Goal: Transaction & Acquisition: Purchase product/service

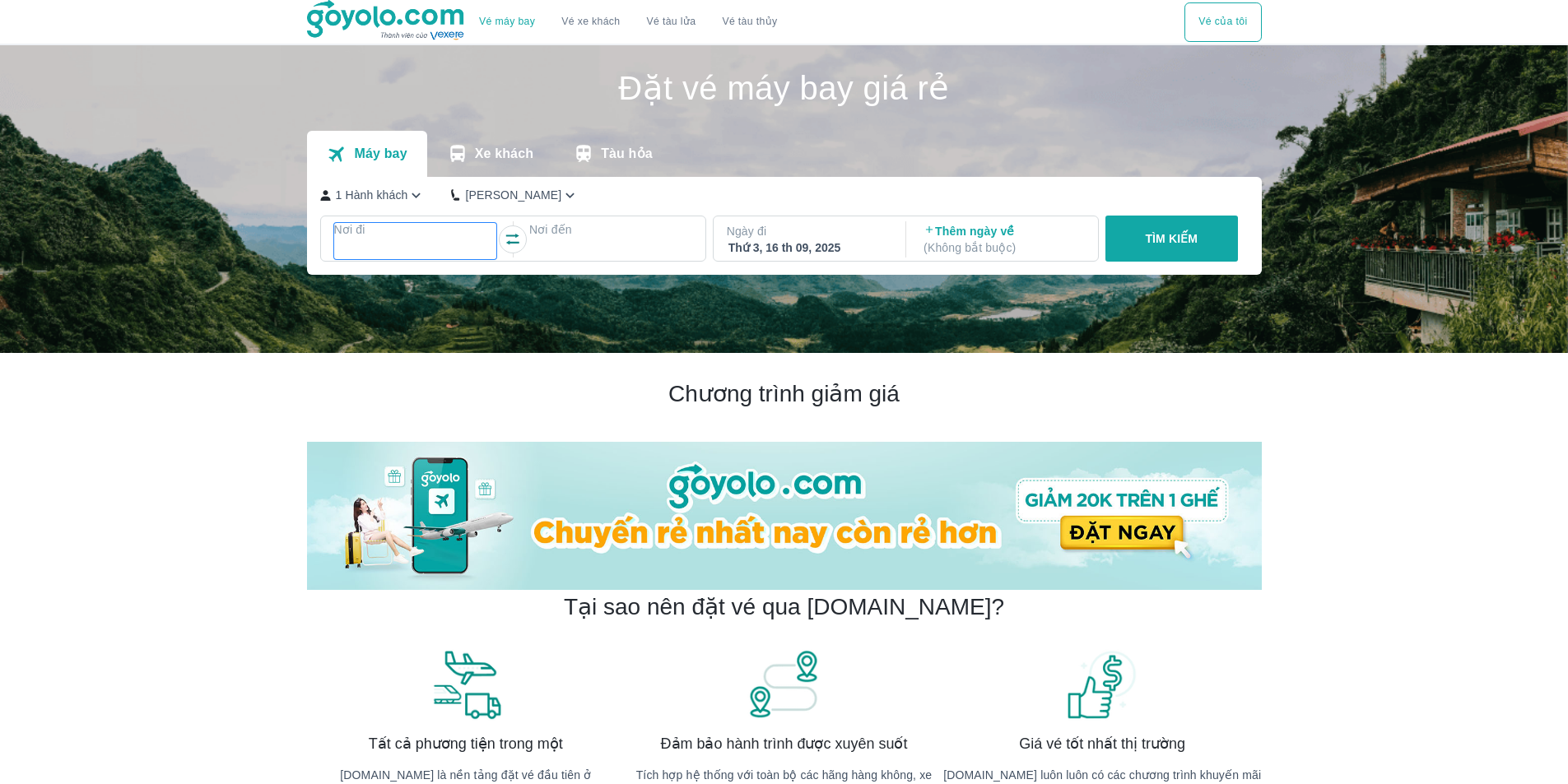
click at [388, 250] on div at bounding box center [415, 248] width 160 height 19
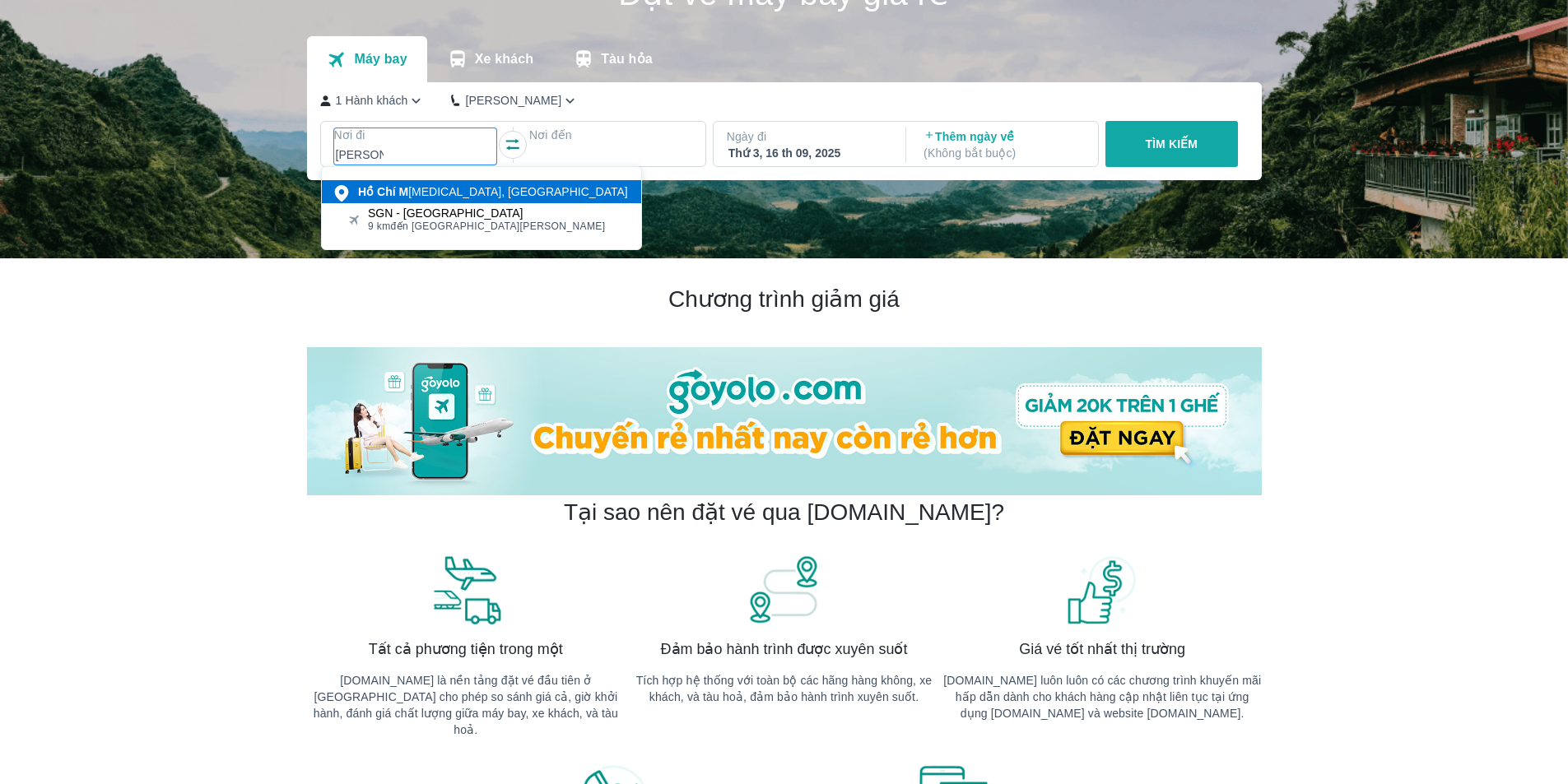
type input "[PERSON_NAME]"
drag, startPoint x: 416, startPoint y: 204, endPoint x: 444, endPoint y: 185, distance: 33.8
click at [423, 189] on div "[PERSON_NAME] [MEDICAL_DATA], [GEOGRAPHIC_DATA]" at bounding box center [493, 192] width 270 height 17
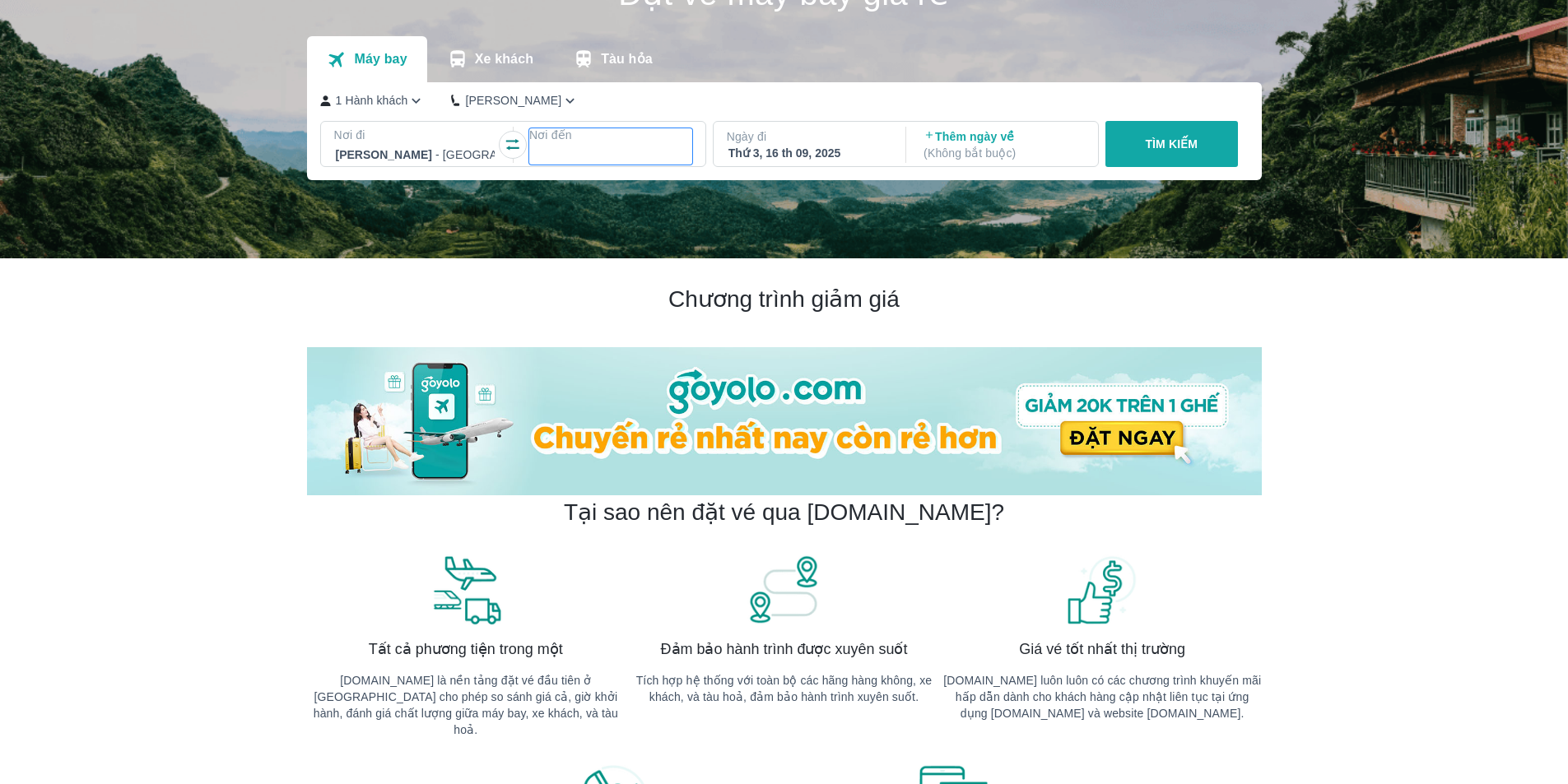
click at [591, 150] on div at bounding box center [611, 154] width 163 height 23
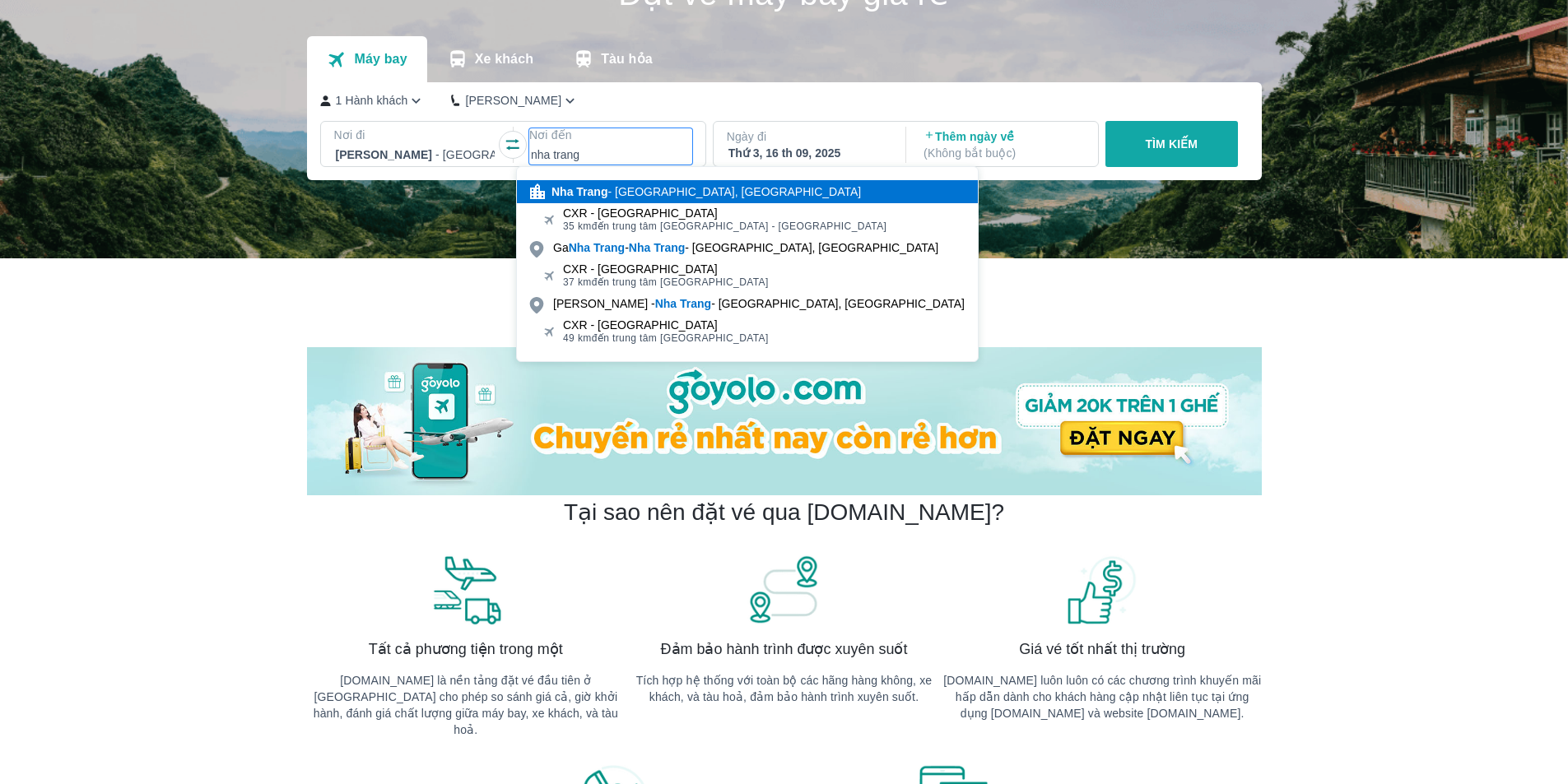
type input "nha trang"
click at [614, 192] on div "[GEOGRAPHIC_DATA] - [GEOGRAPHIC_DATA], [GEOGRAPHIC_DATA]" at bounding box center [706, 192] width 310 height 17
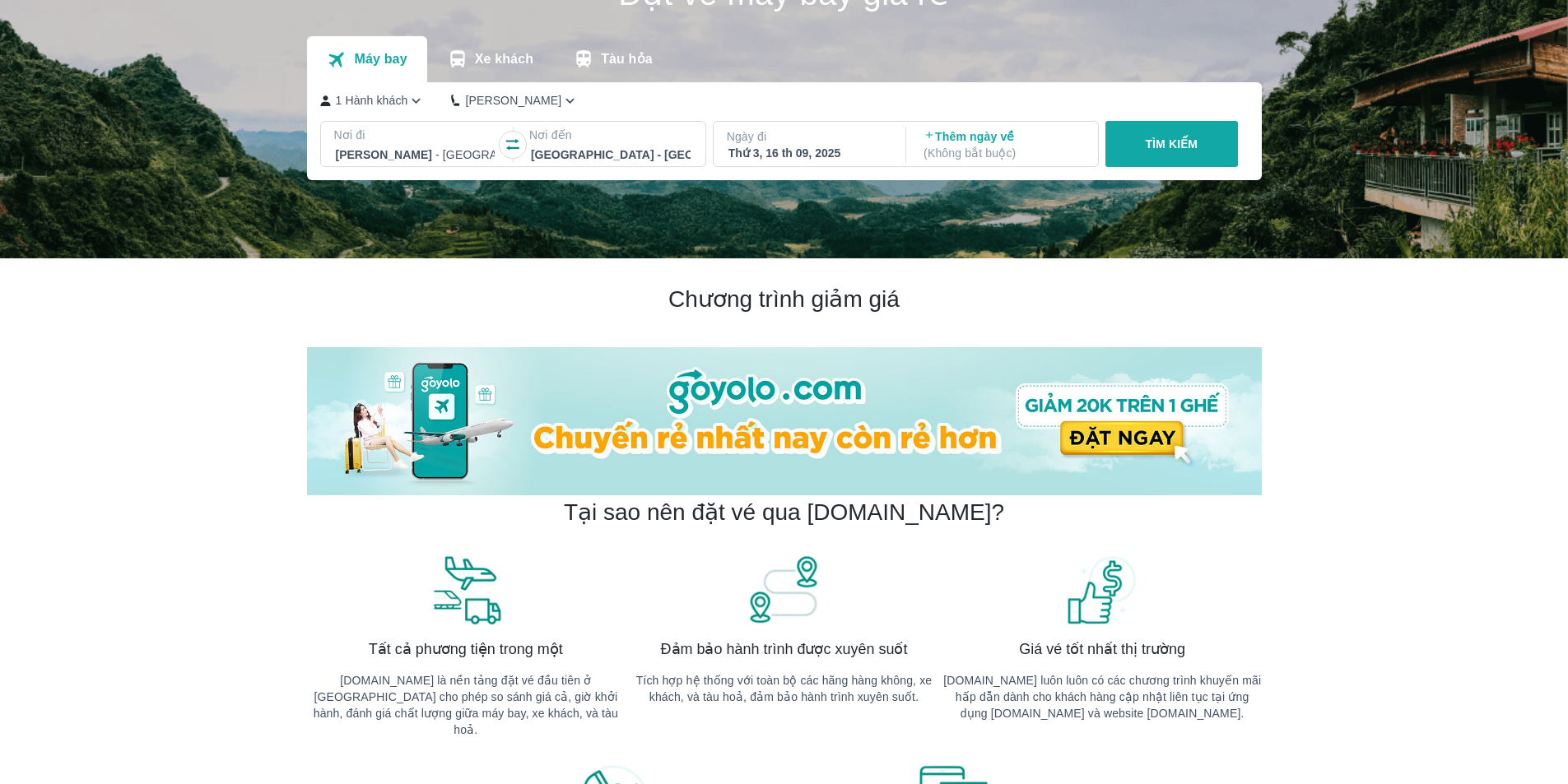
click at [825, 162] on div "Thứ 3, 16 th 09, 2025" at bounding box center [808, 153] width 160 height 17
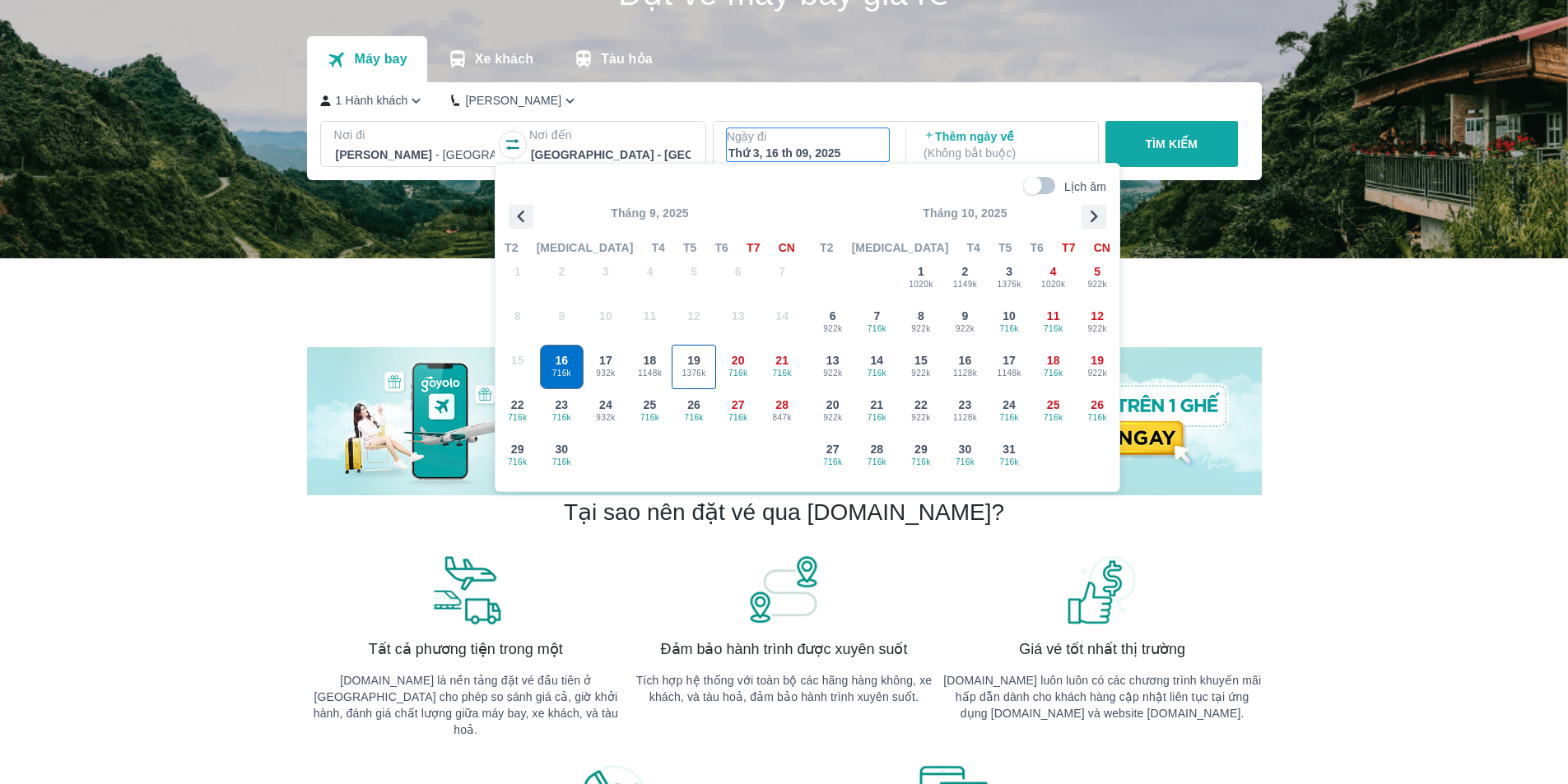
click at [703, 367] on span "1376k" at bounding box center [694, 373] width 43 height 13
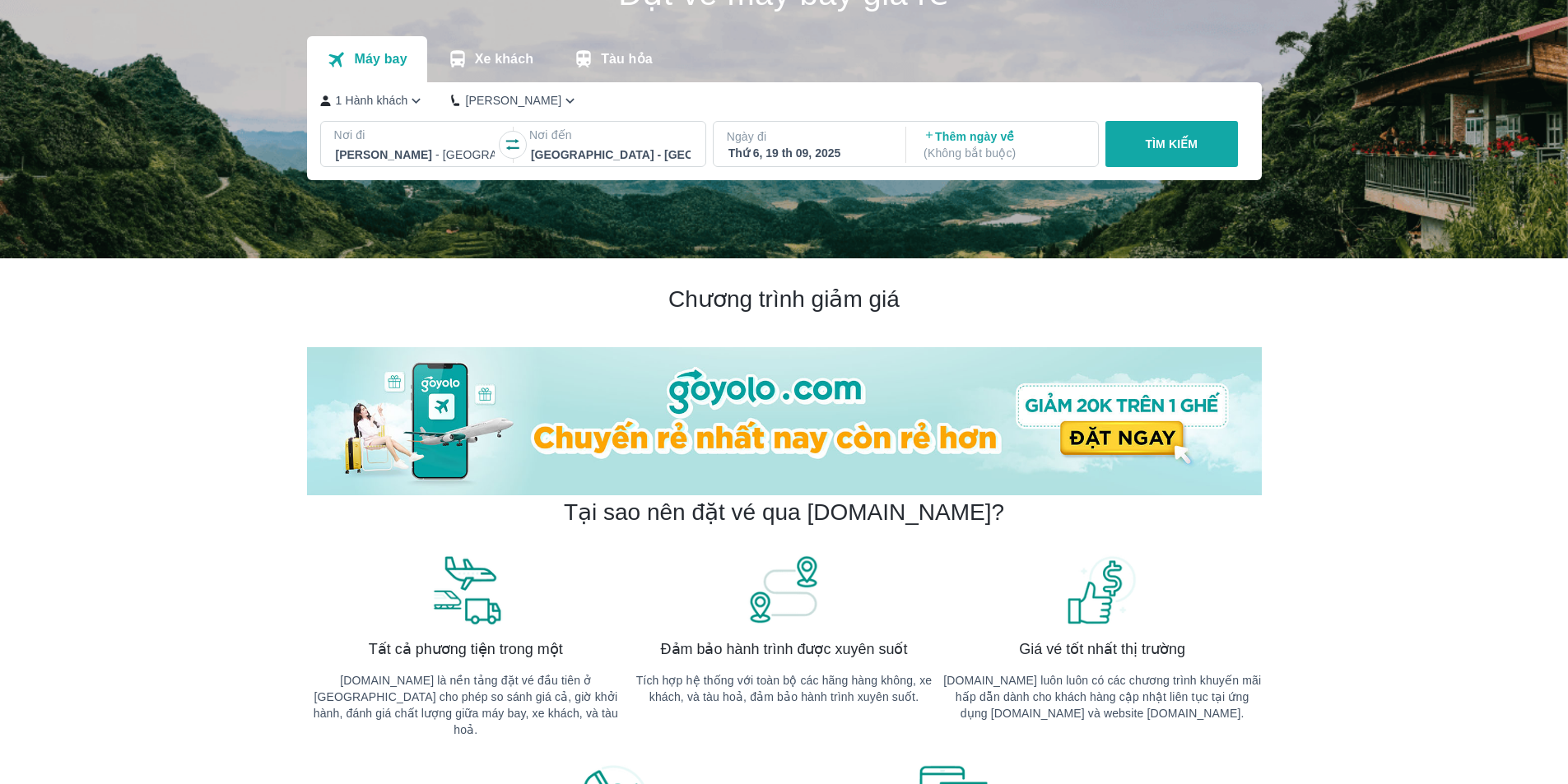
click at [1198, 146] on button "TÌM KIẾM" at bounding box center [1171, 144] width 132 height 46
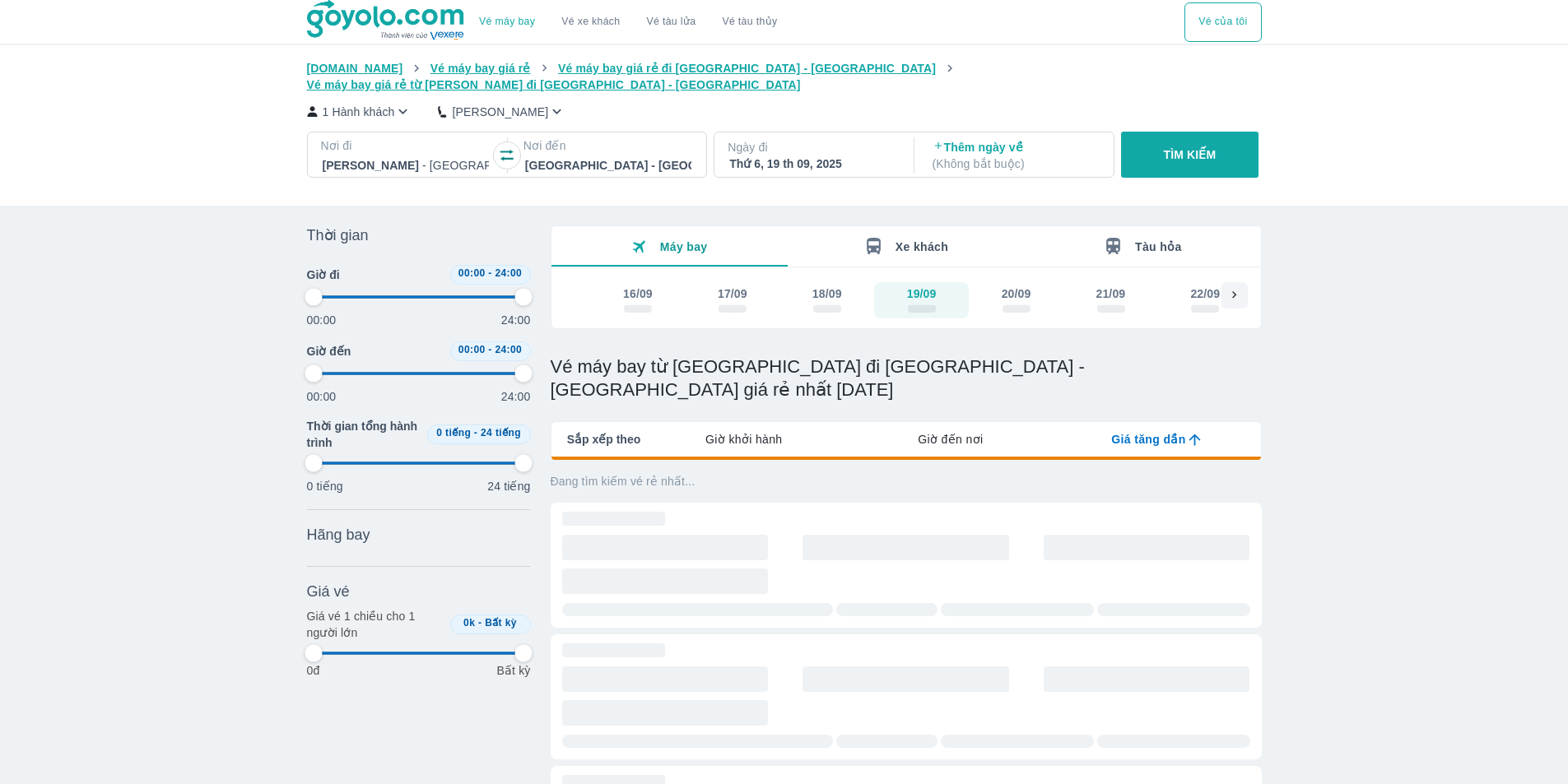
type input "97.9166666666667"
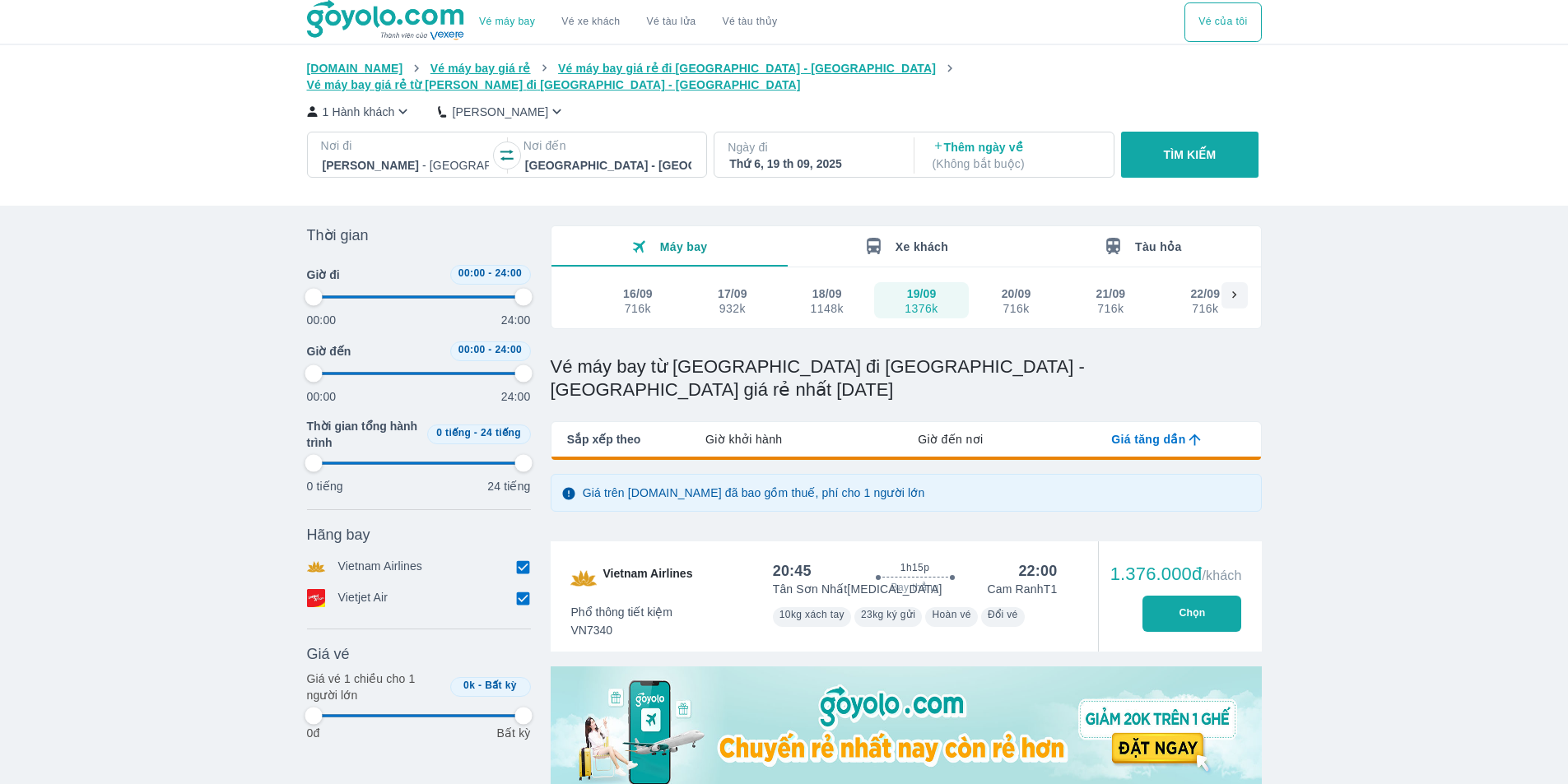
type input "97.9166666666667"
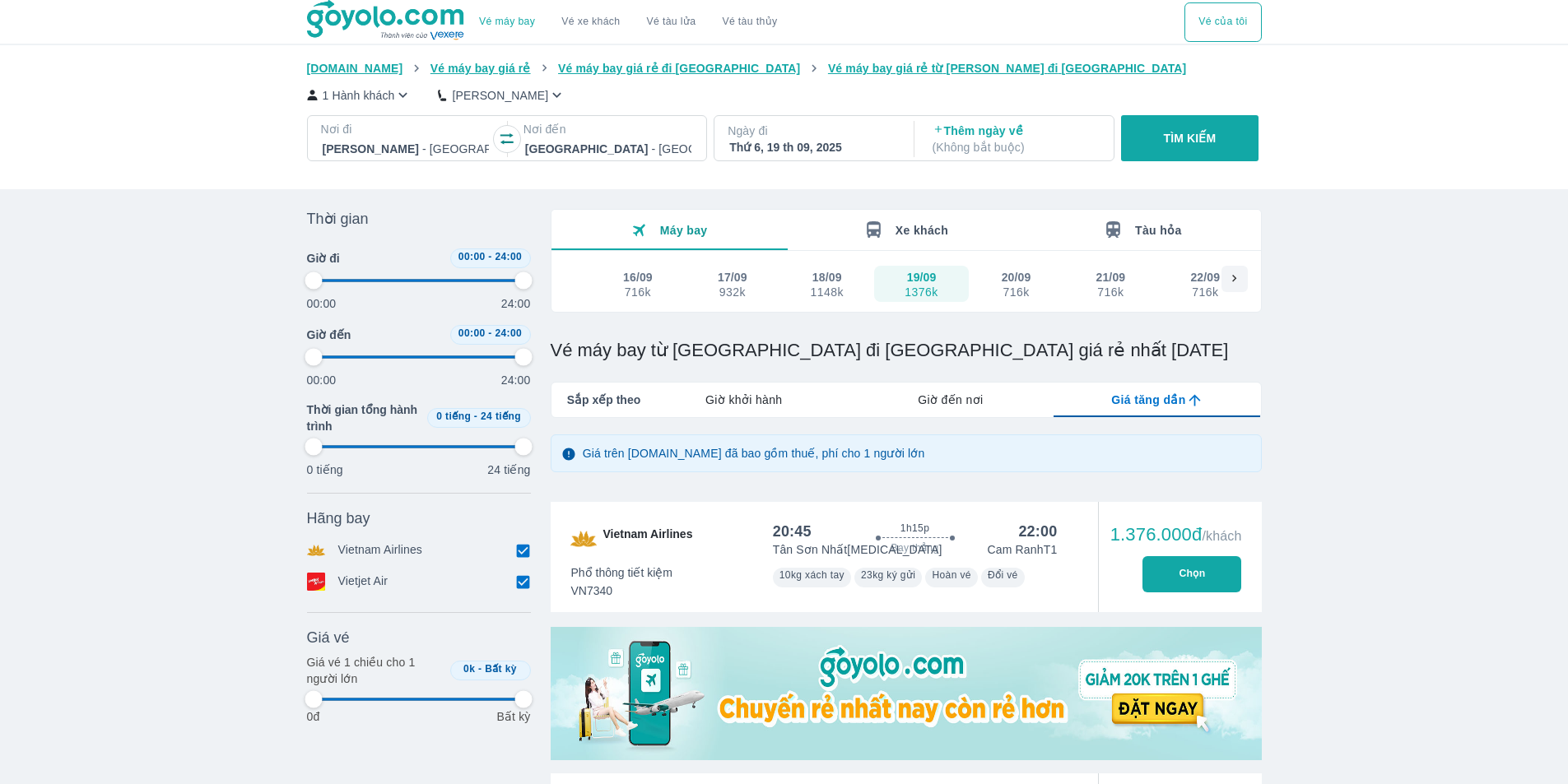
type input "97.9166666666667"
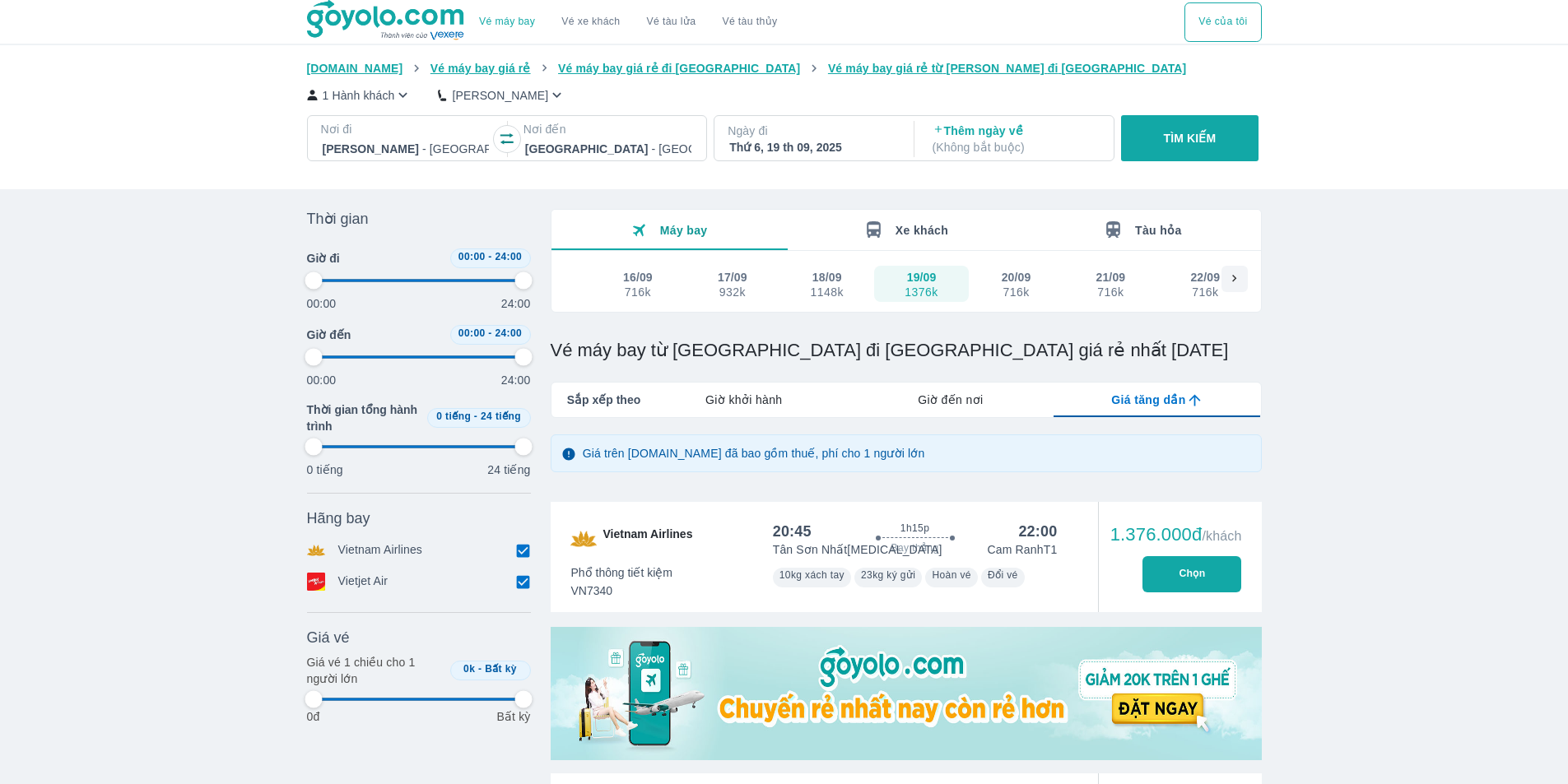
type input "97.9166666666667"
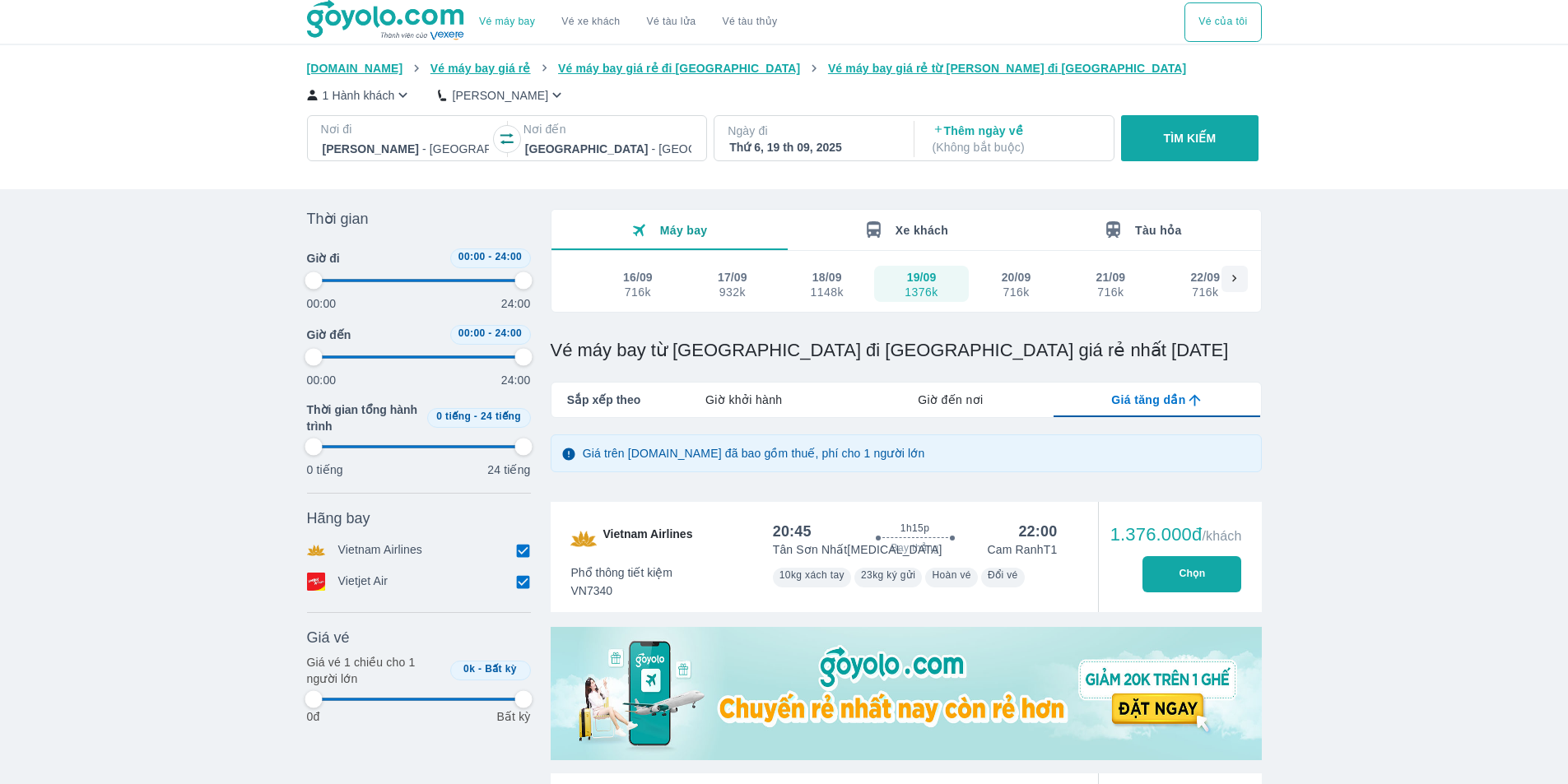
type input "97.9166666666667"
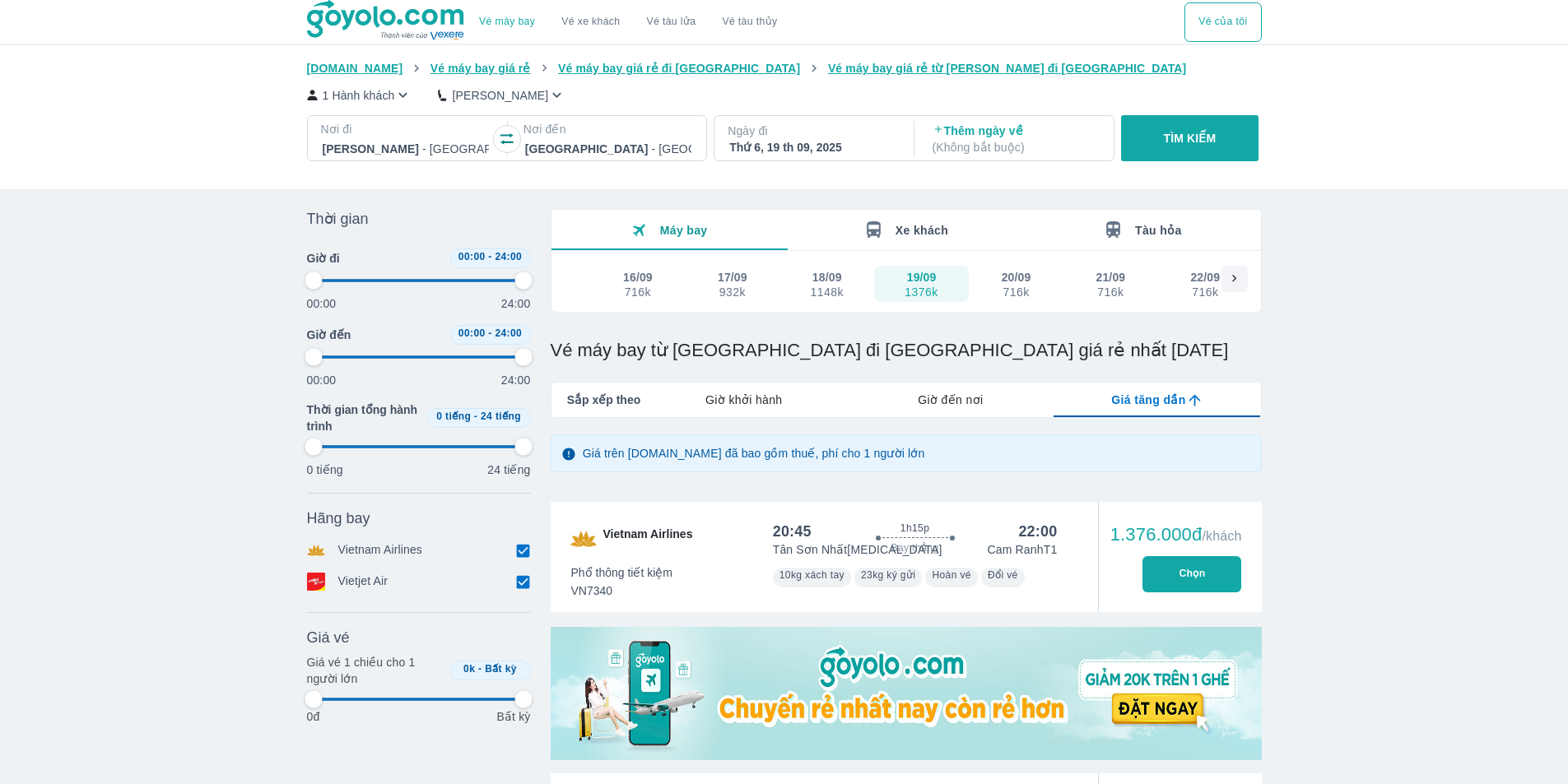
type input "97.9166666666667"
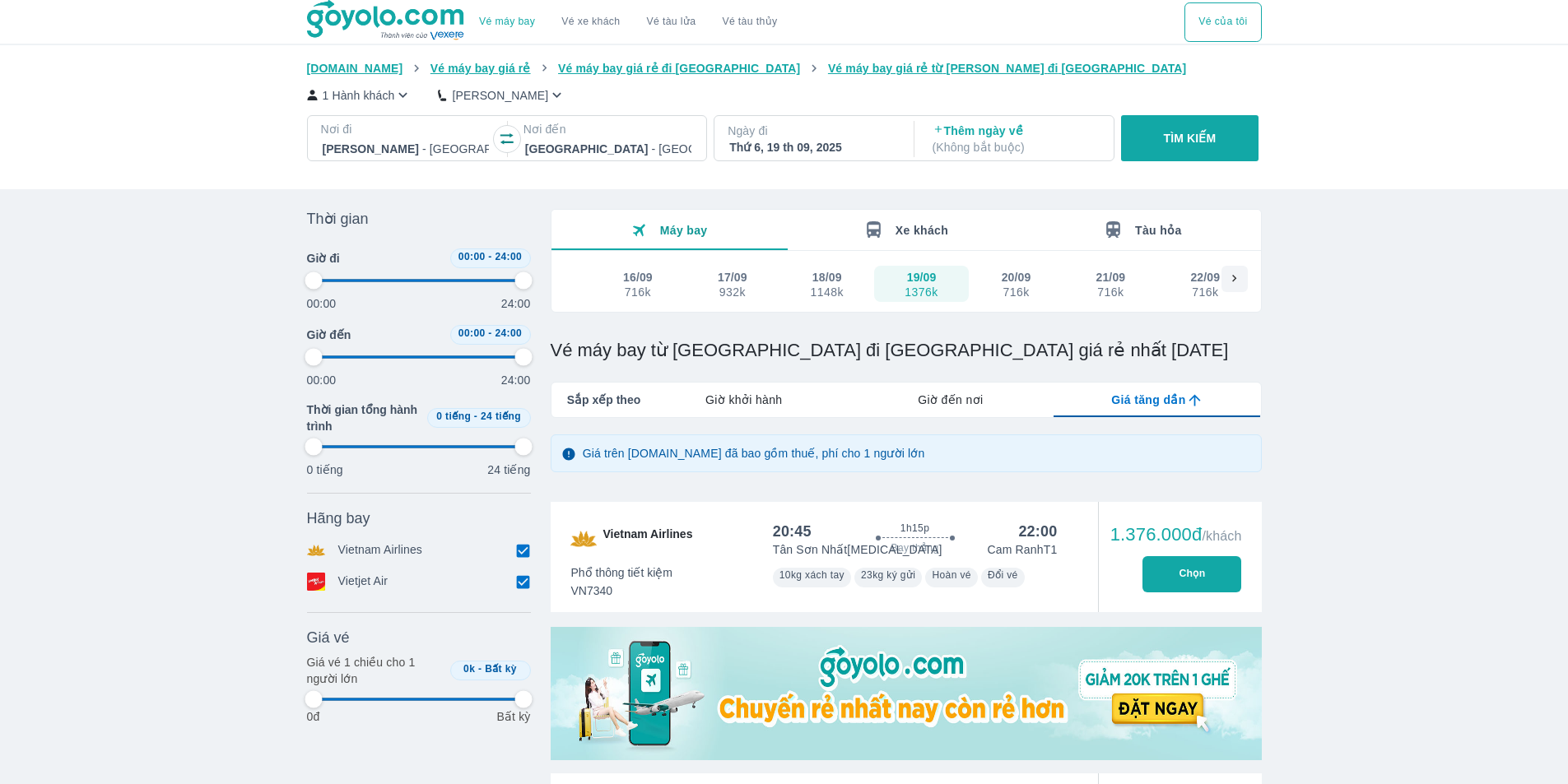
type input "97.9166666666667"
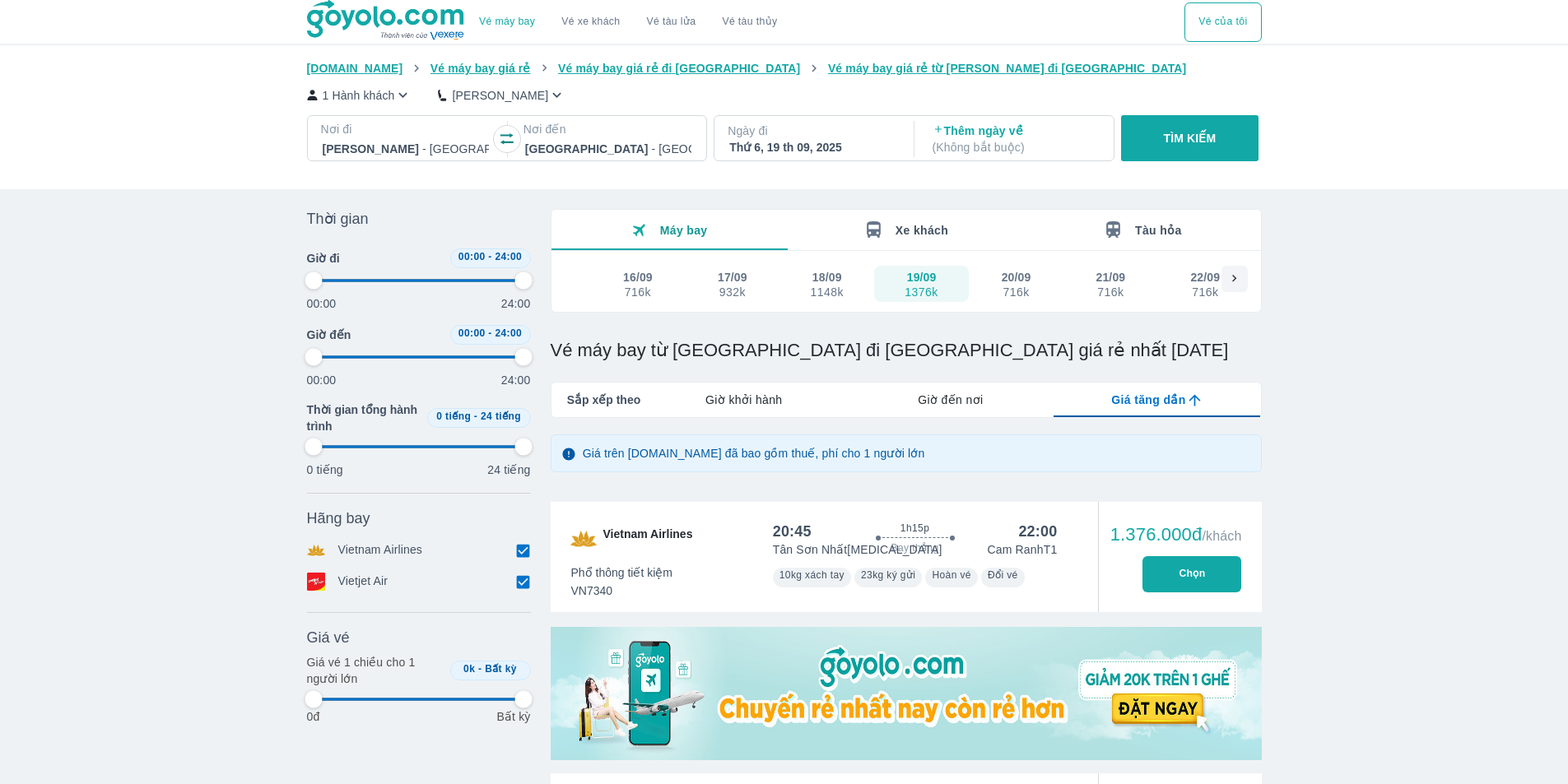
type input "97.9166666666667"
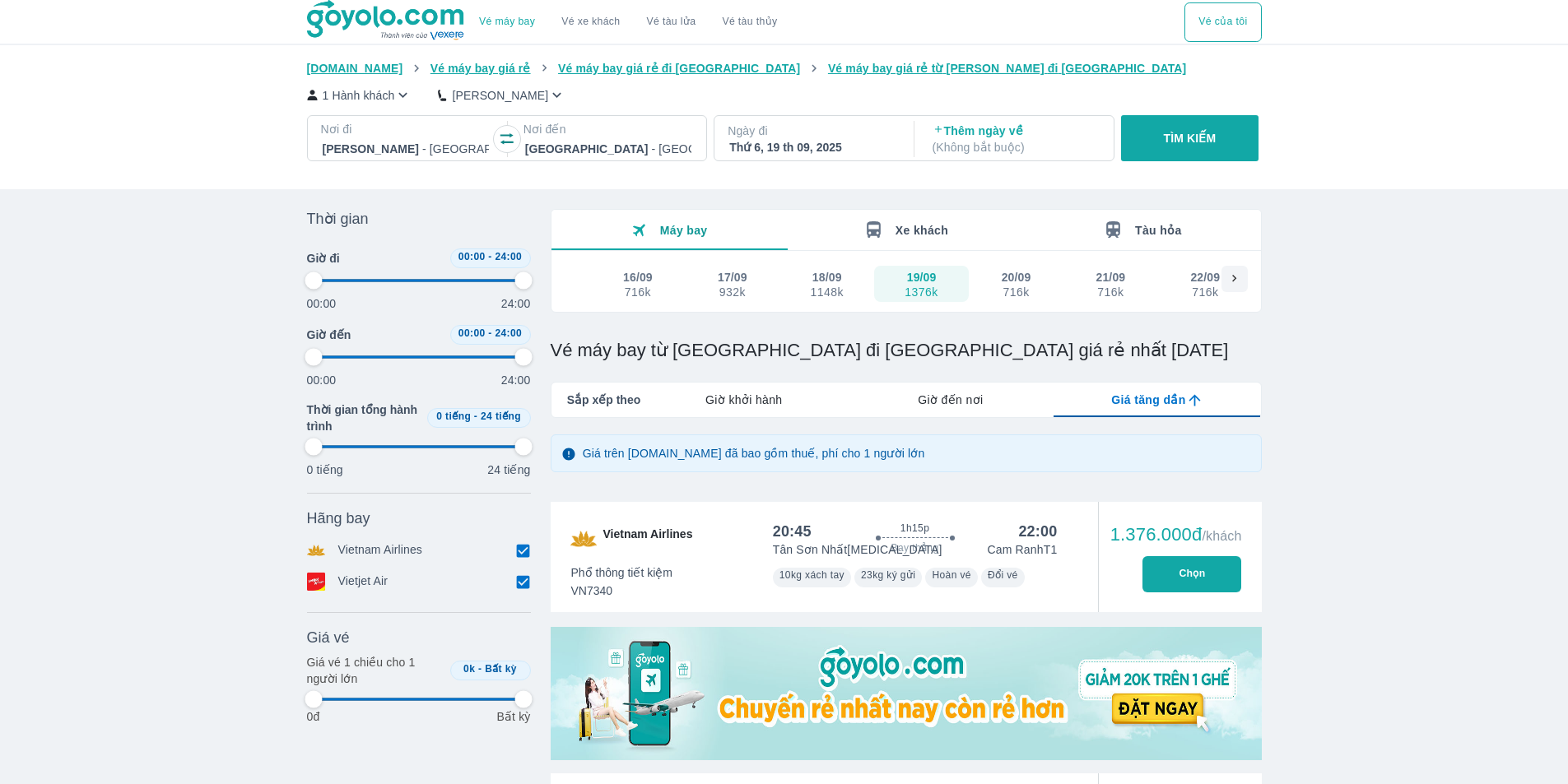
type input "97.9166666666667"
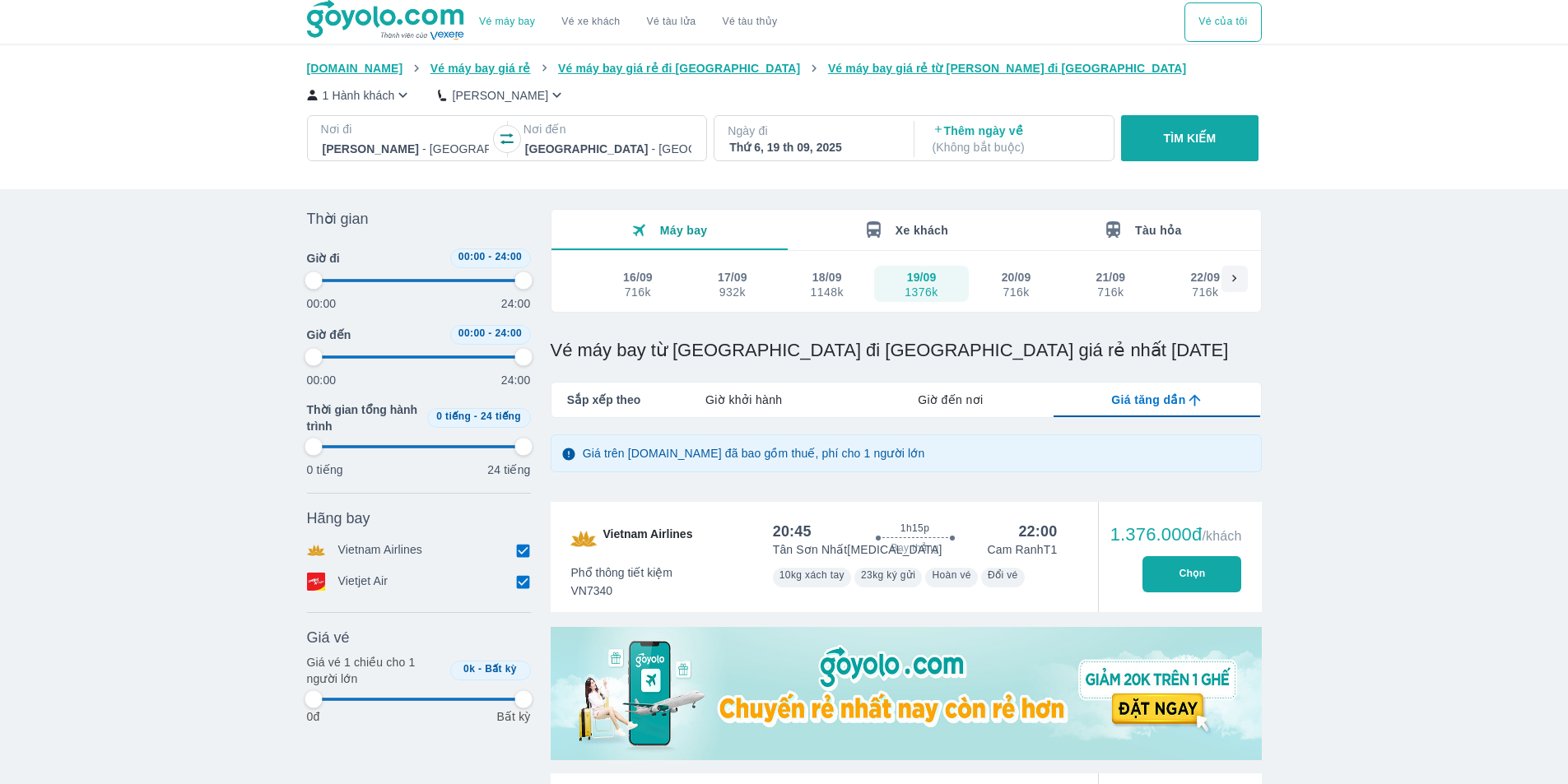
type input "97.9166666666667"
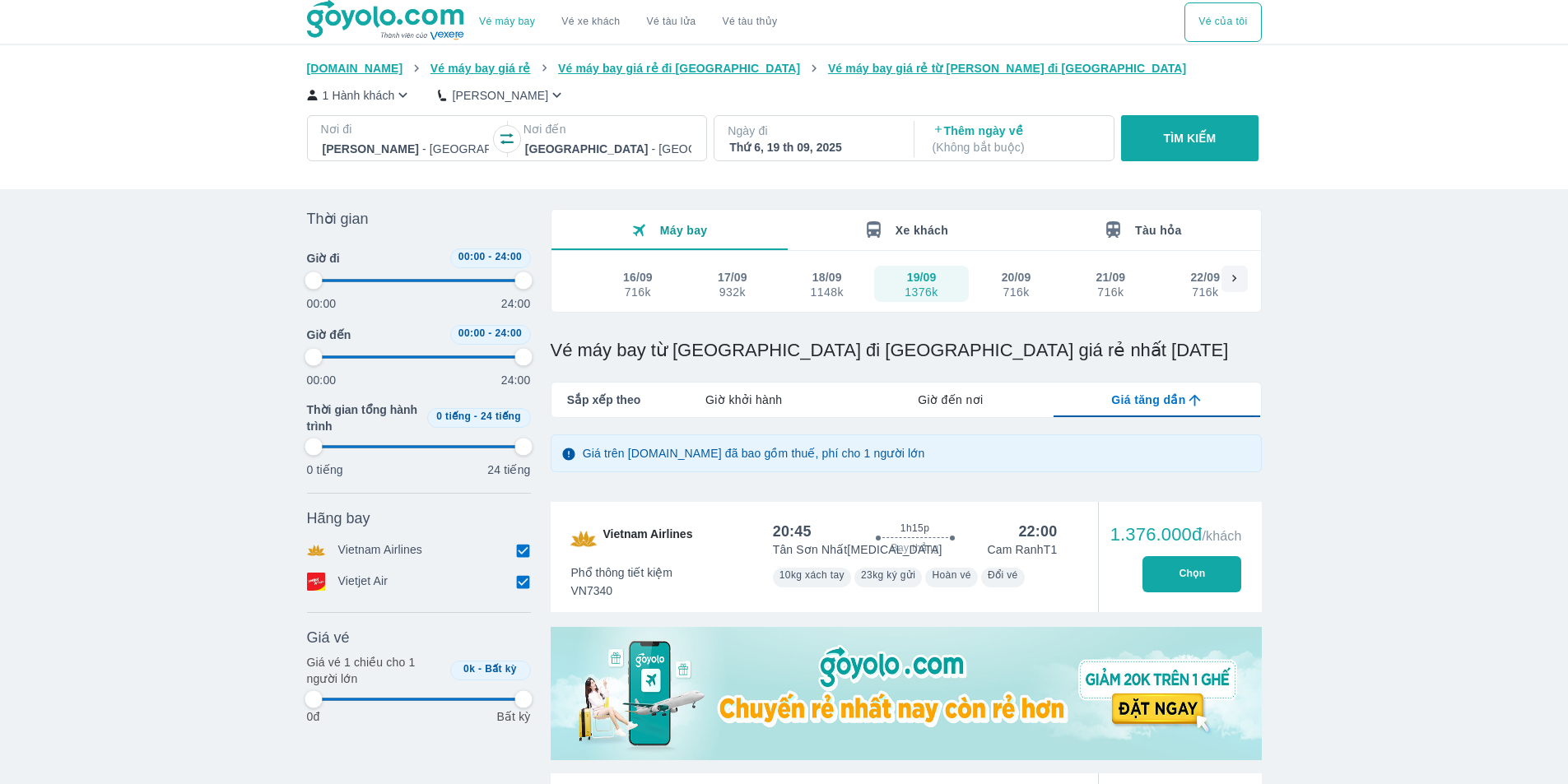
type input "97.9166666666667"
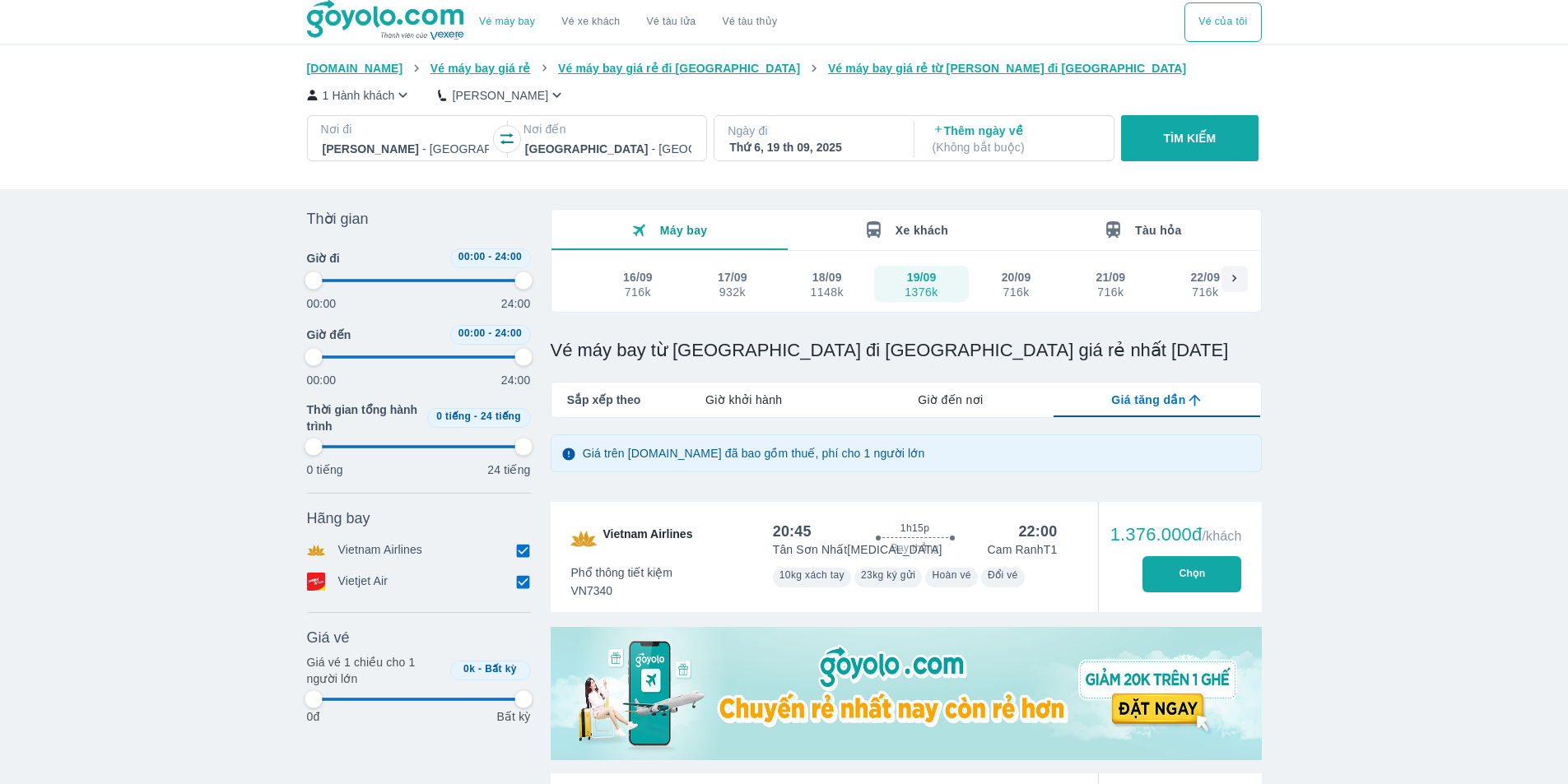
type input "97.9166666666667"
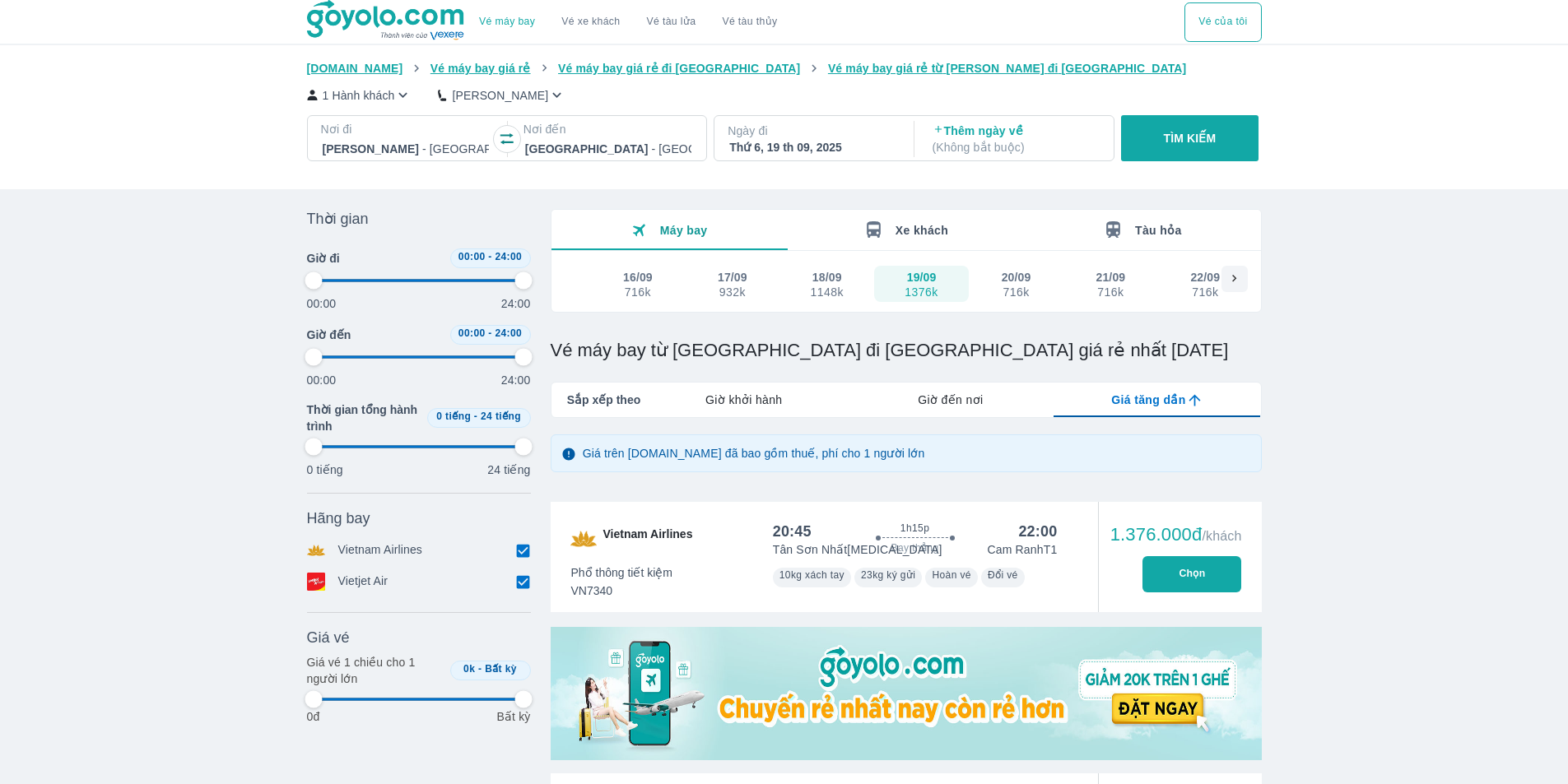
type input "97.9166666666667"
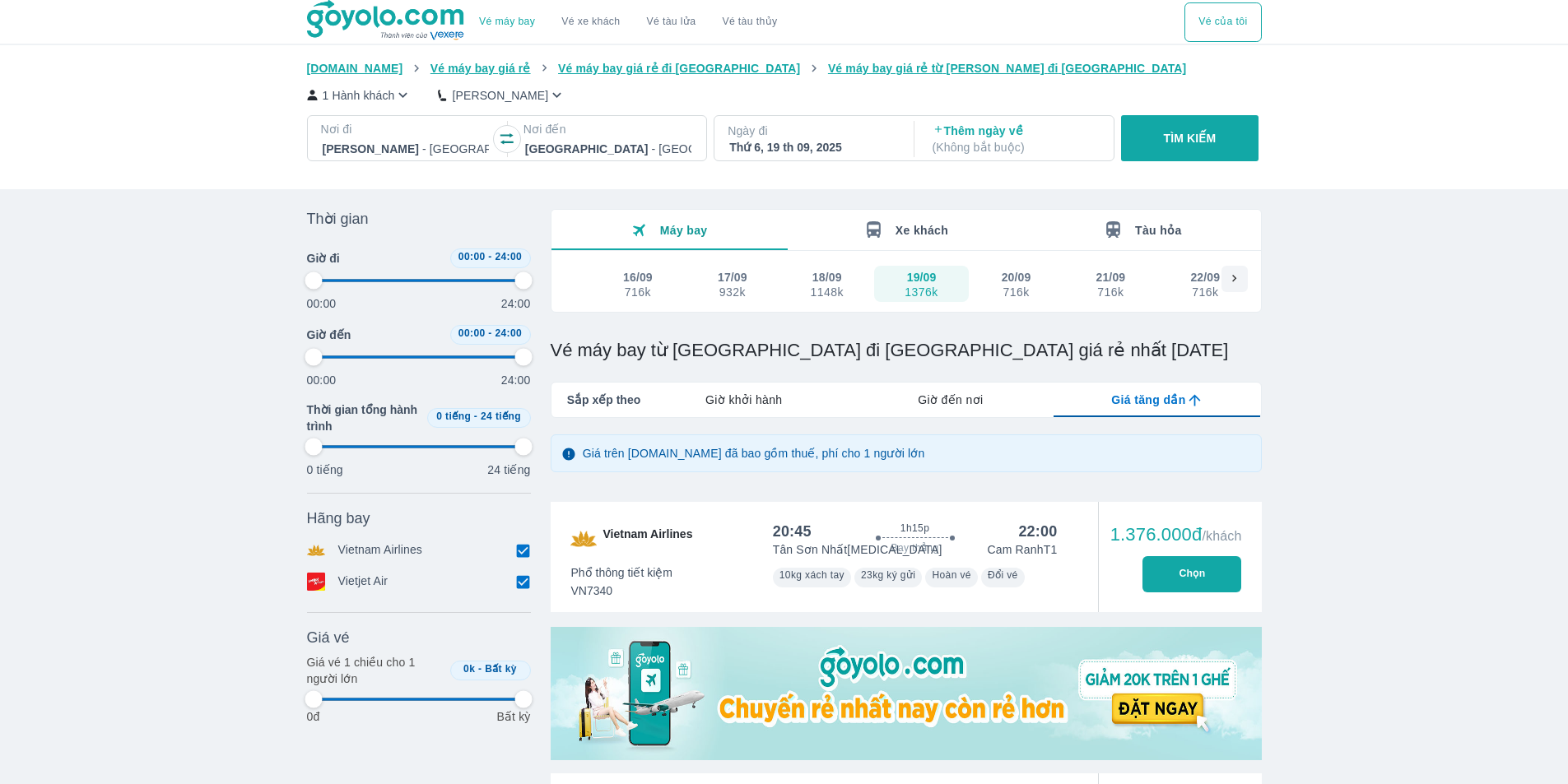
type input "97.9166666666667"
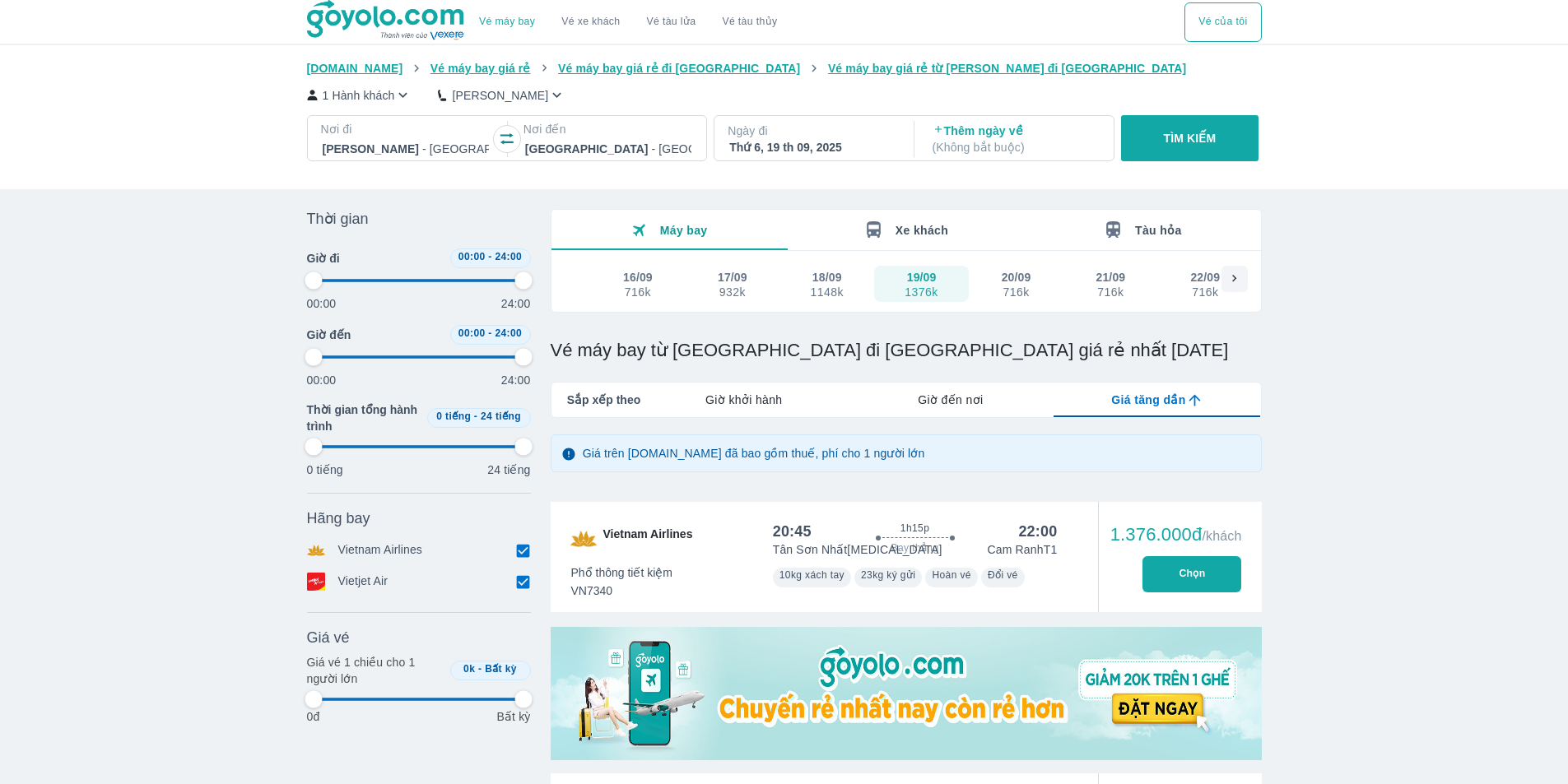
type input "97.9166666666667"
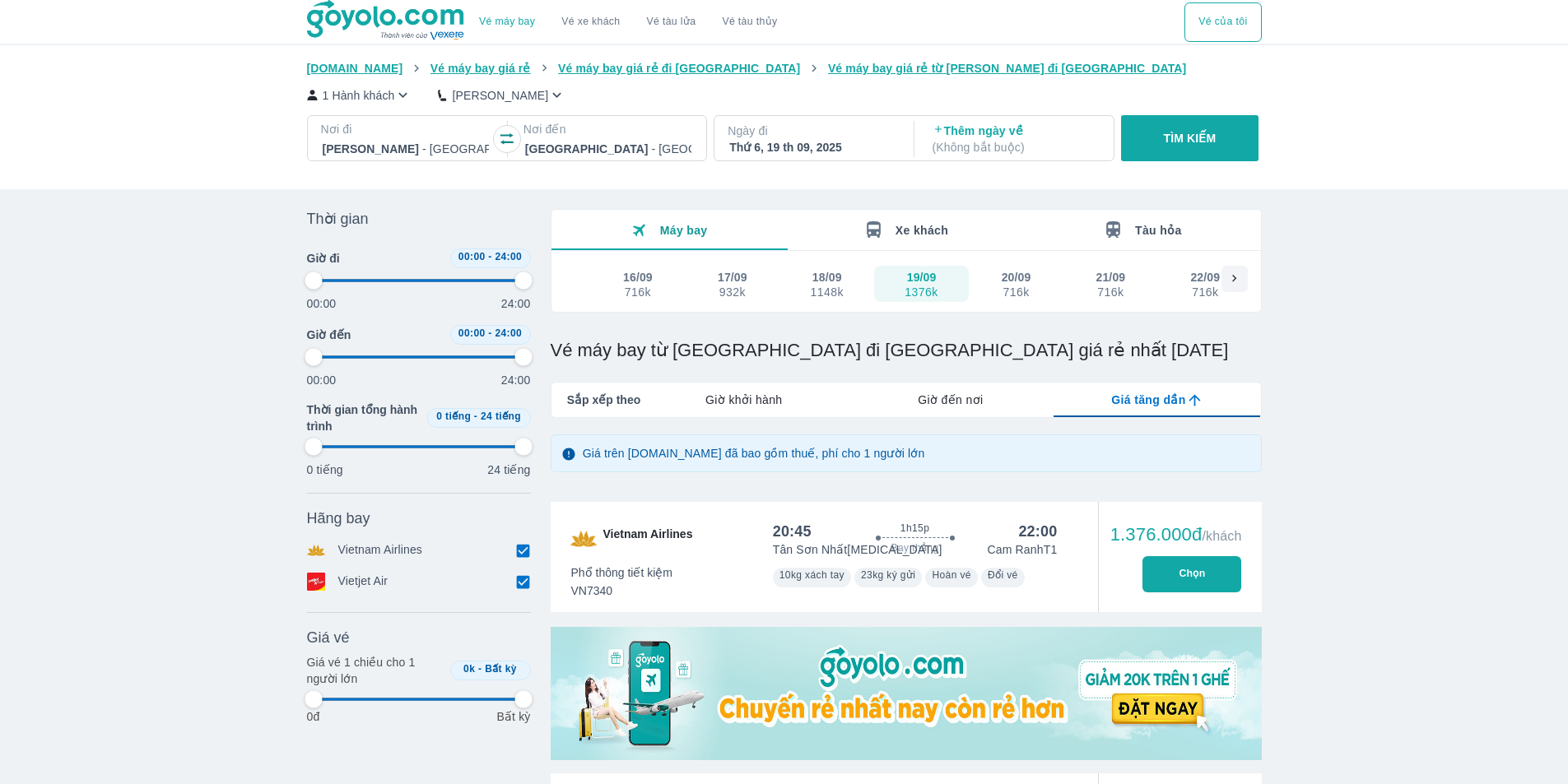
type input "97.9166666666667"
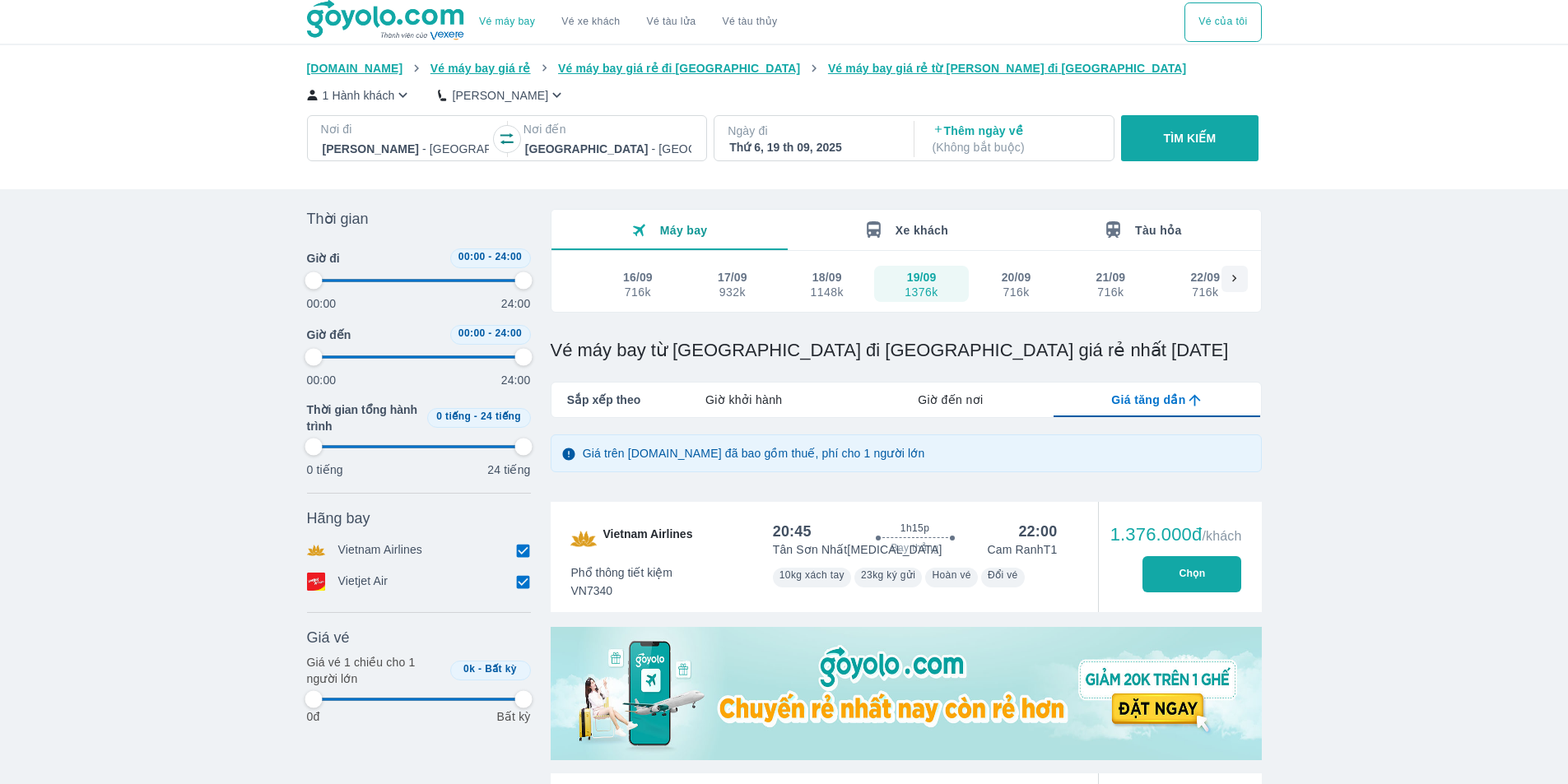
type input "97.9166666666667"
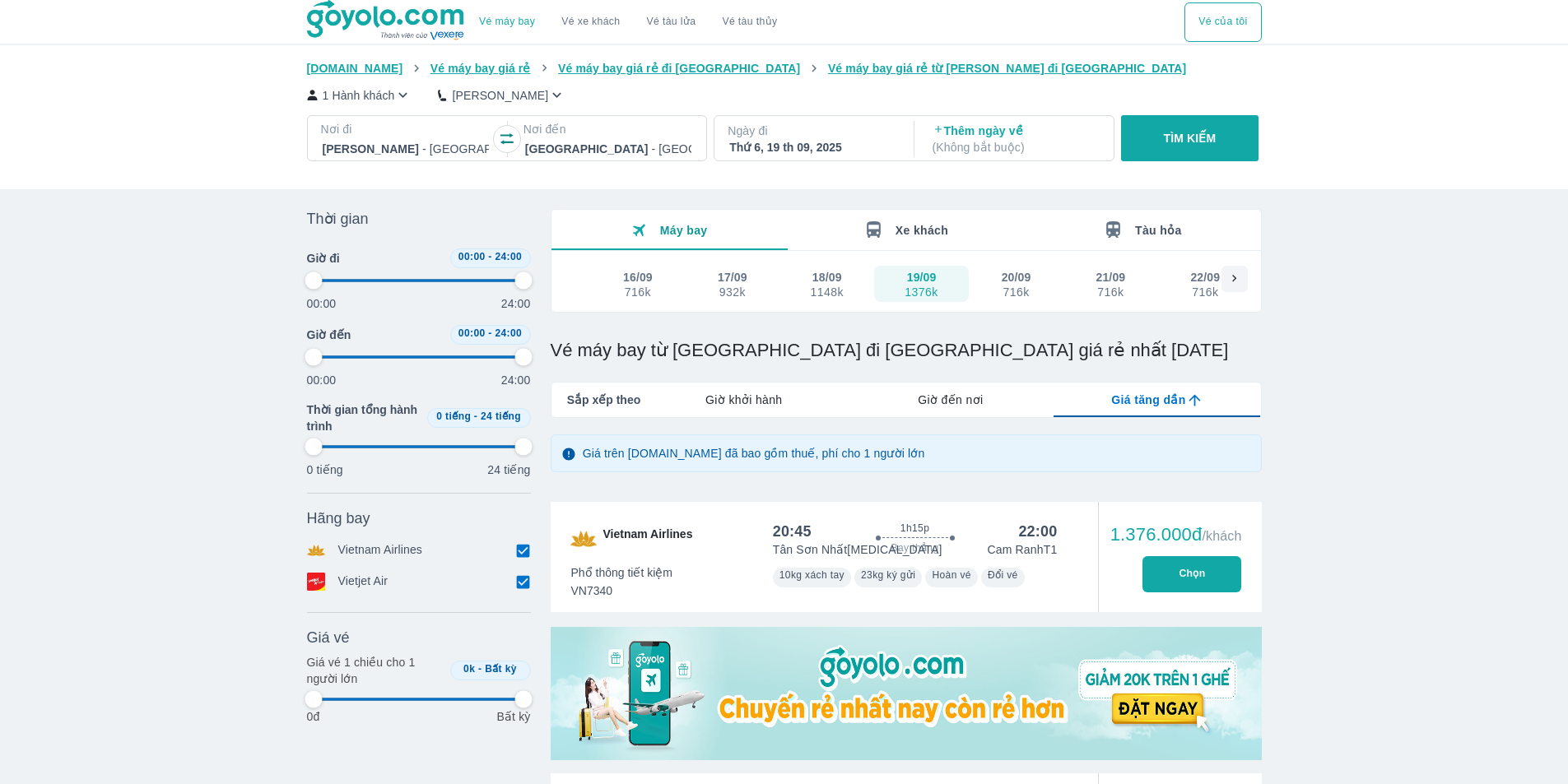
type input "97.9166666666667"
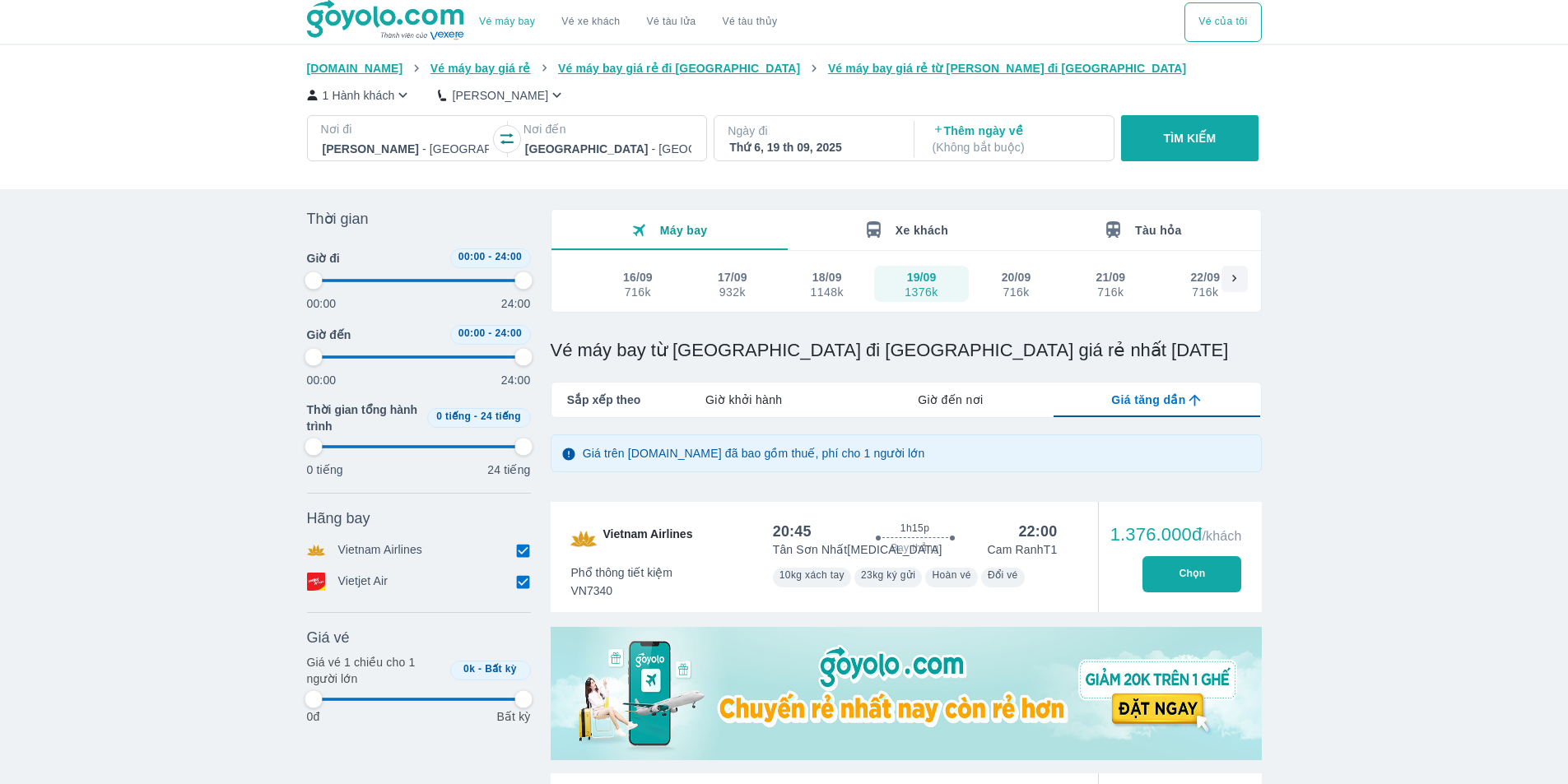
type input "97.9166666666667"
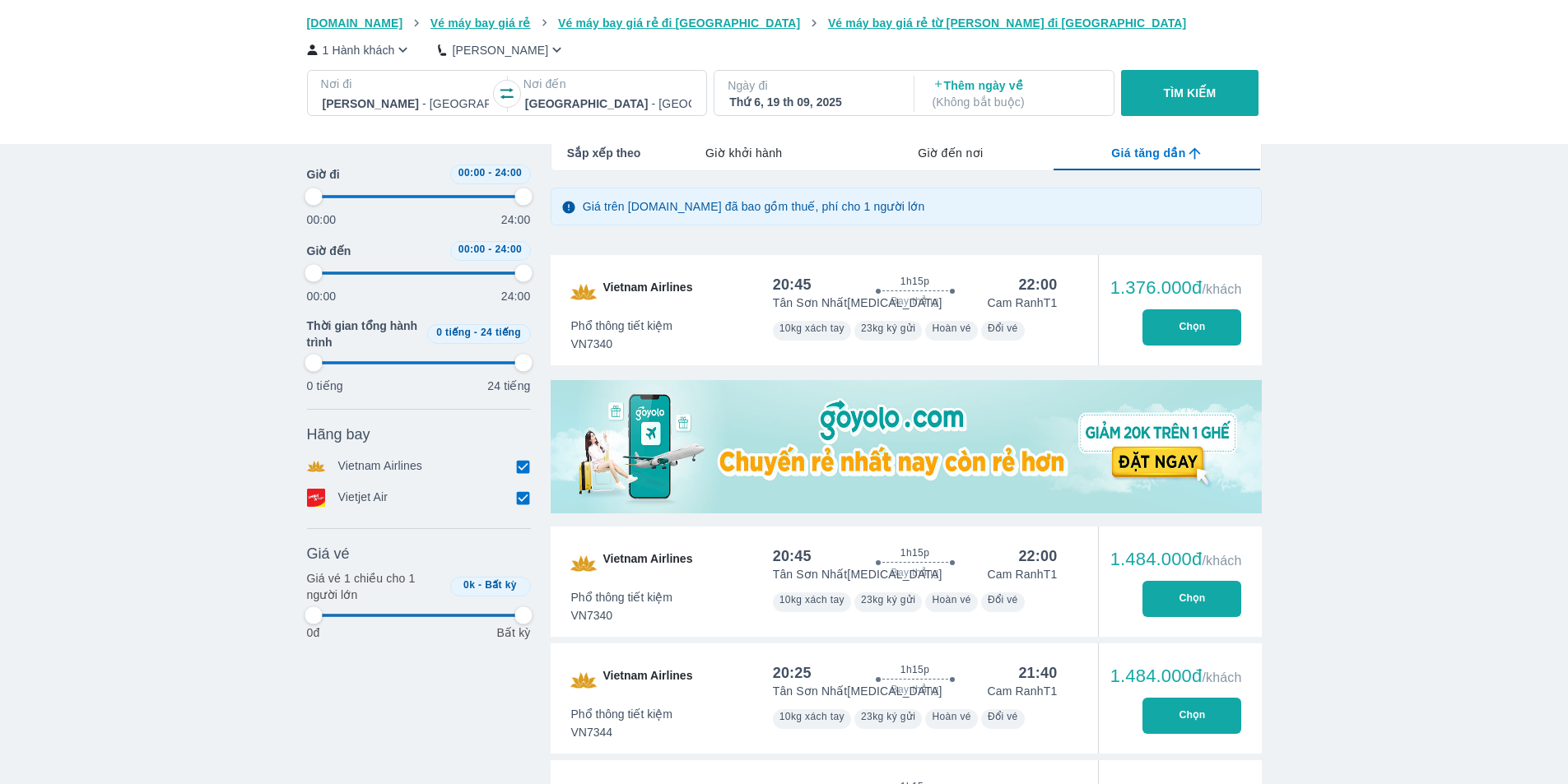
click at [1215, 326] on button "Chọn" at bounding box center [1191, 327] width 99 height 36
type input "97.9166666666667"
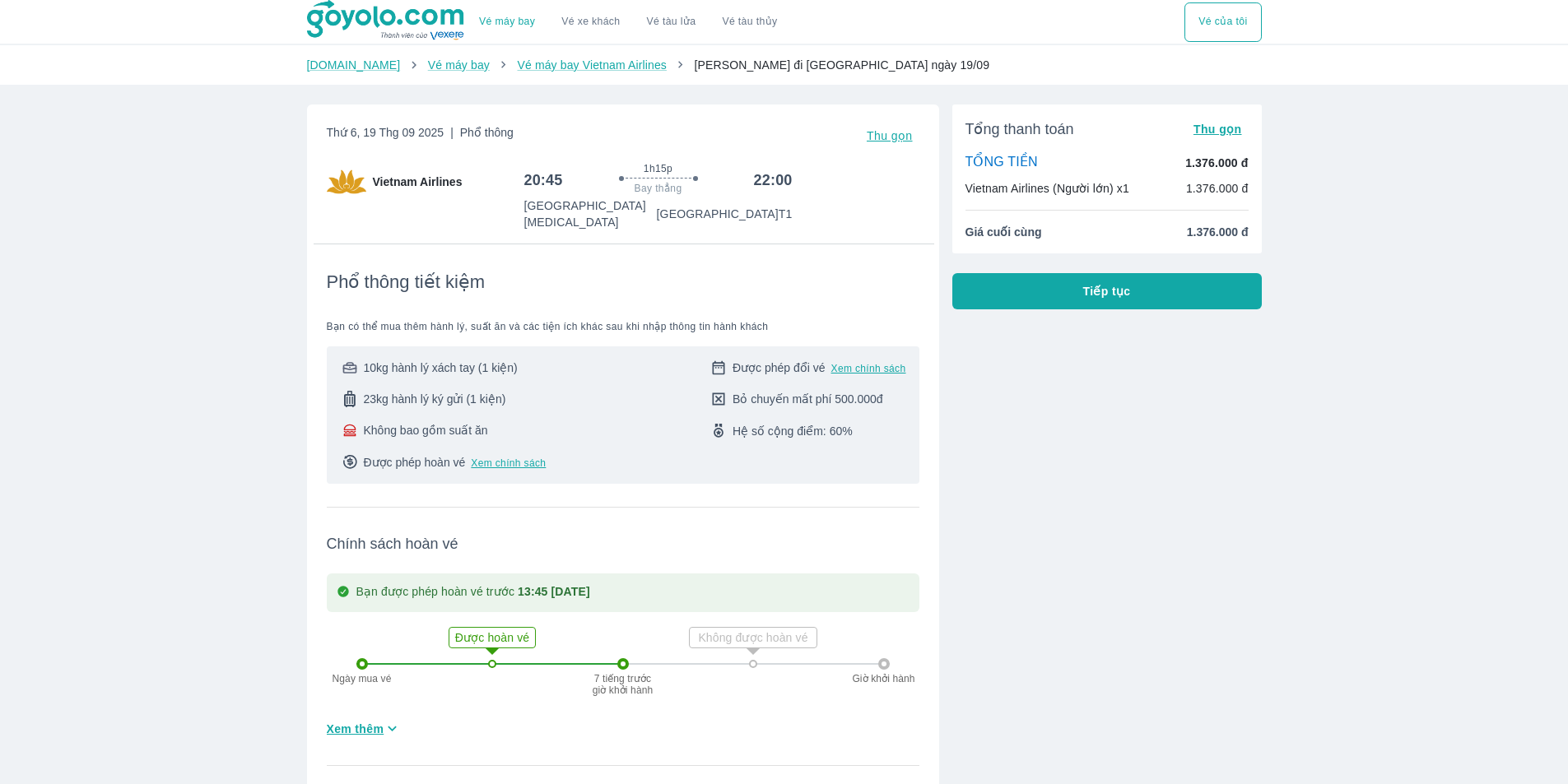
click at [1114, 285] on span "Tiếp tục" at bounding box center [1107, 291] width 48 height 17
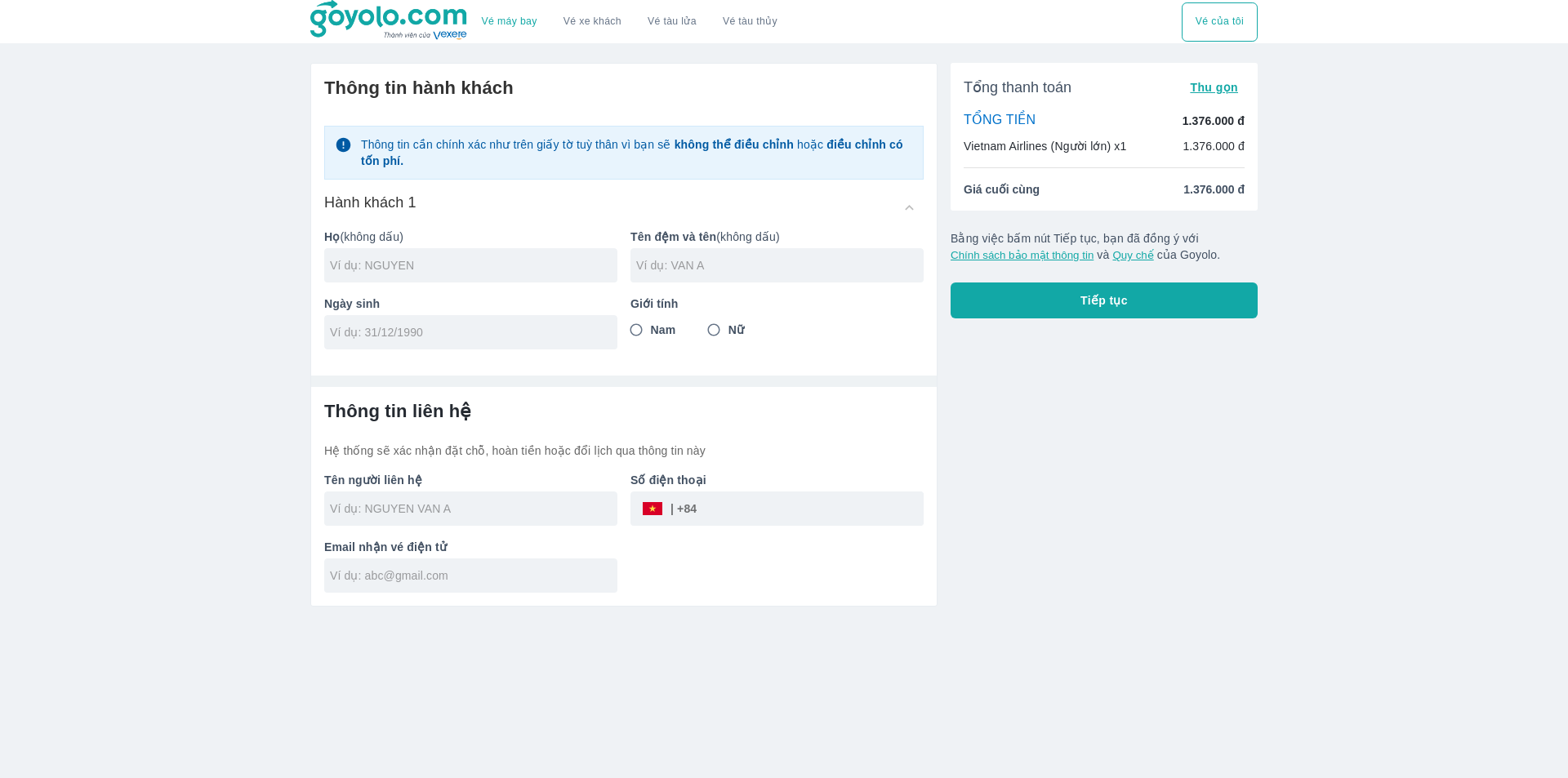
click at [534, 255] on div at bounding box center [471, 265] width 293 height 34
type input "DUOG"
type input "TRUC"
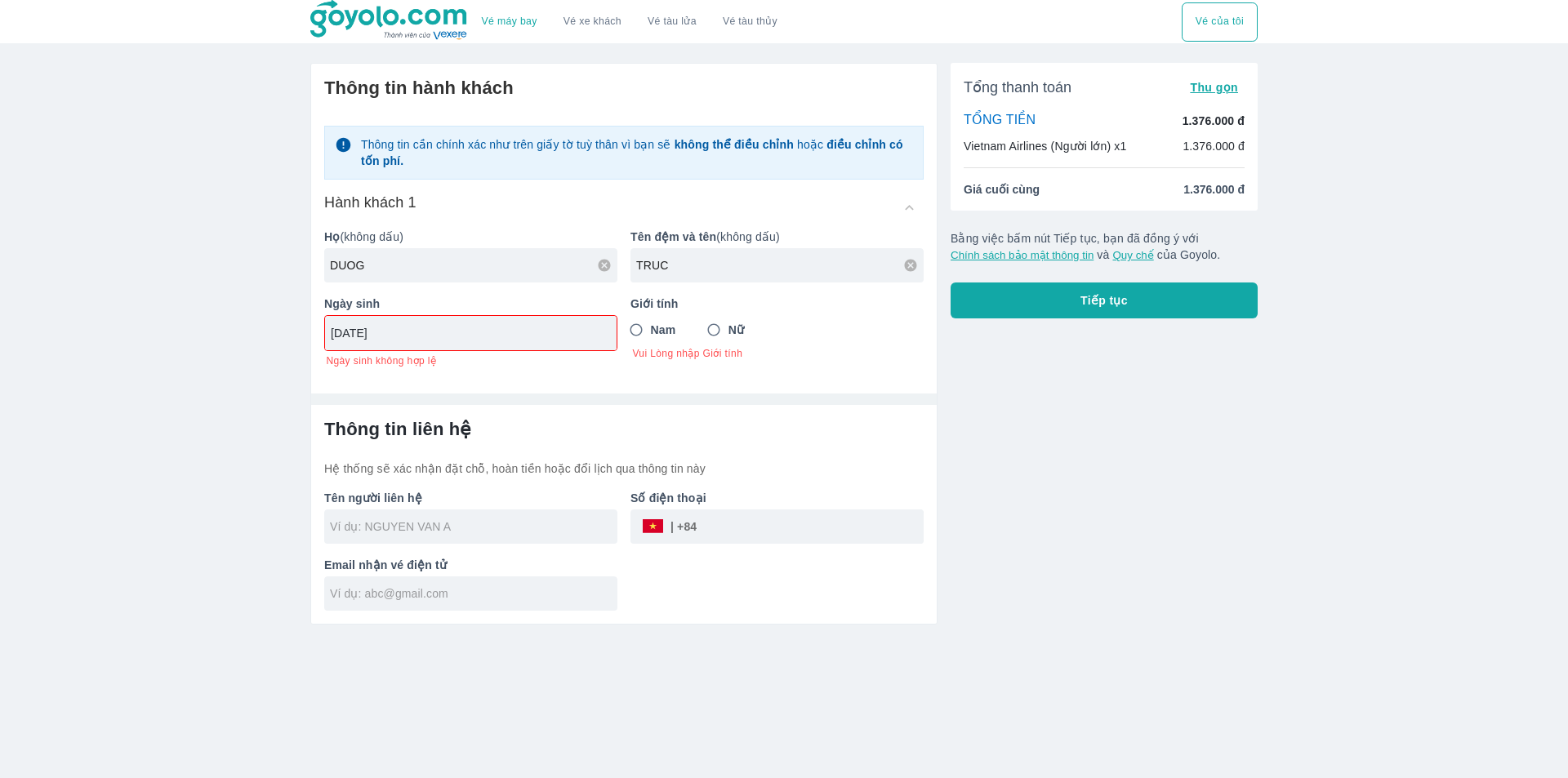
click at [508, 325] on input "[DATE]" at bounding box center [466, 334] width 270 height 16
type input "[DATE]"
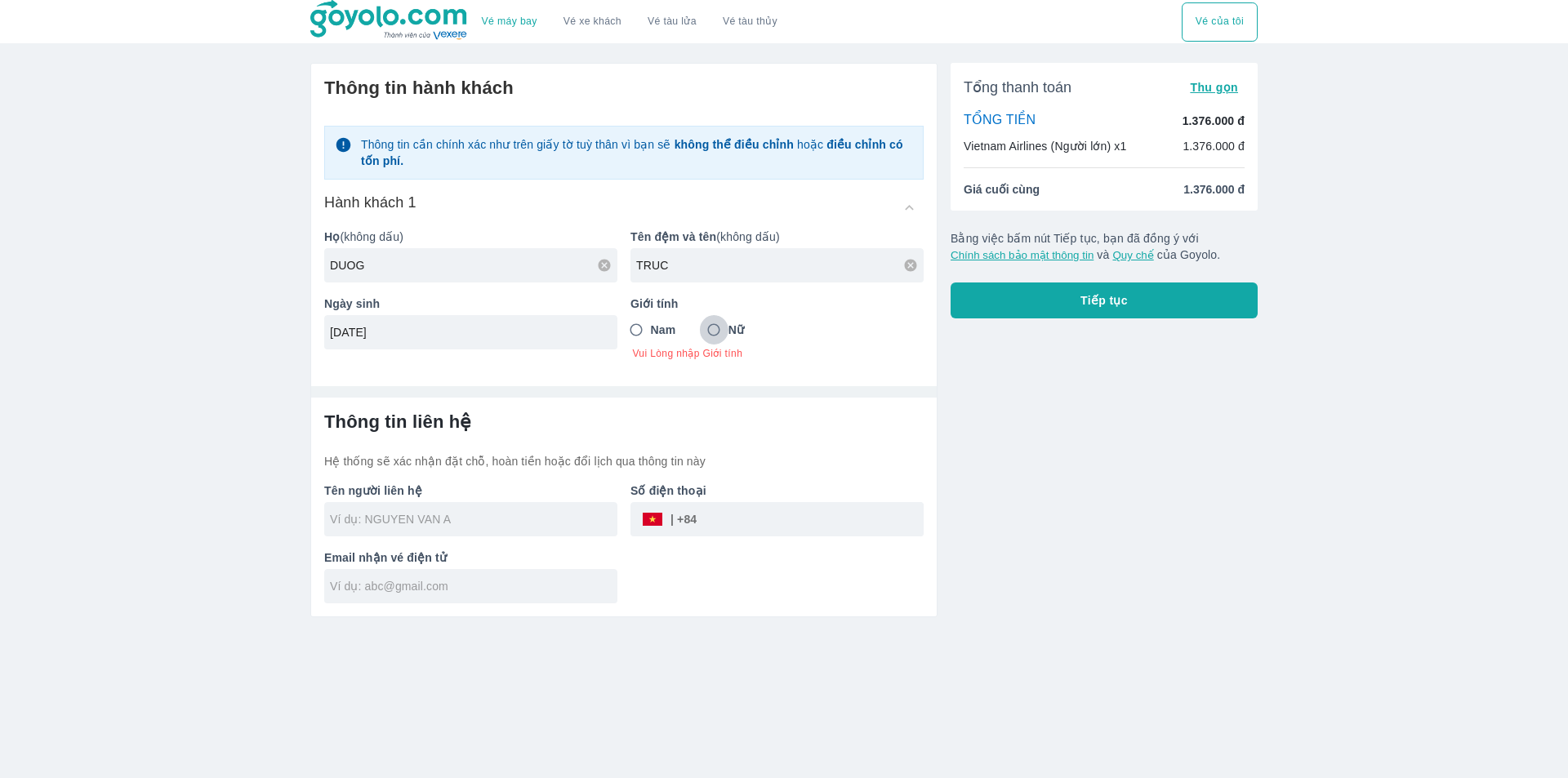
click at [711, 332] on input "Nữ" at bounding box center [714, 330] width 29 height 29
radio input "true"
click at [447, 523] on div at bounding box center [471, 519] width 293 height 34
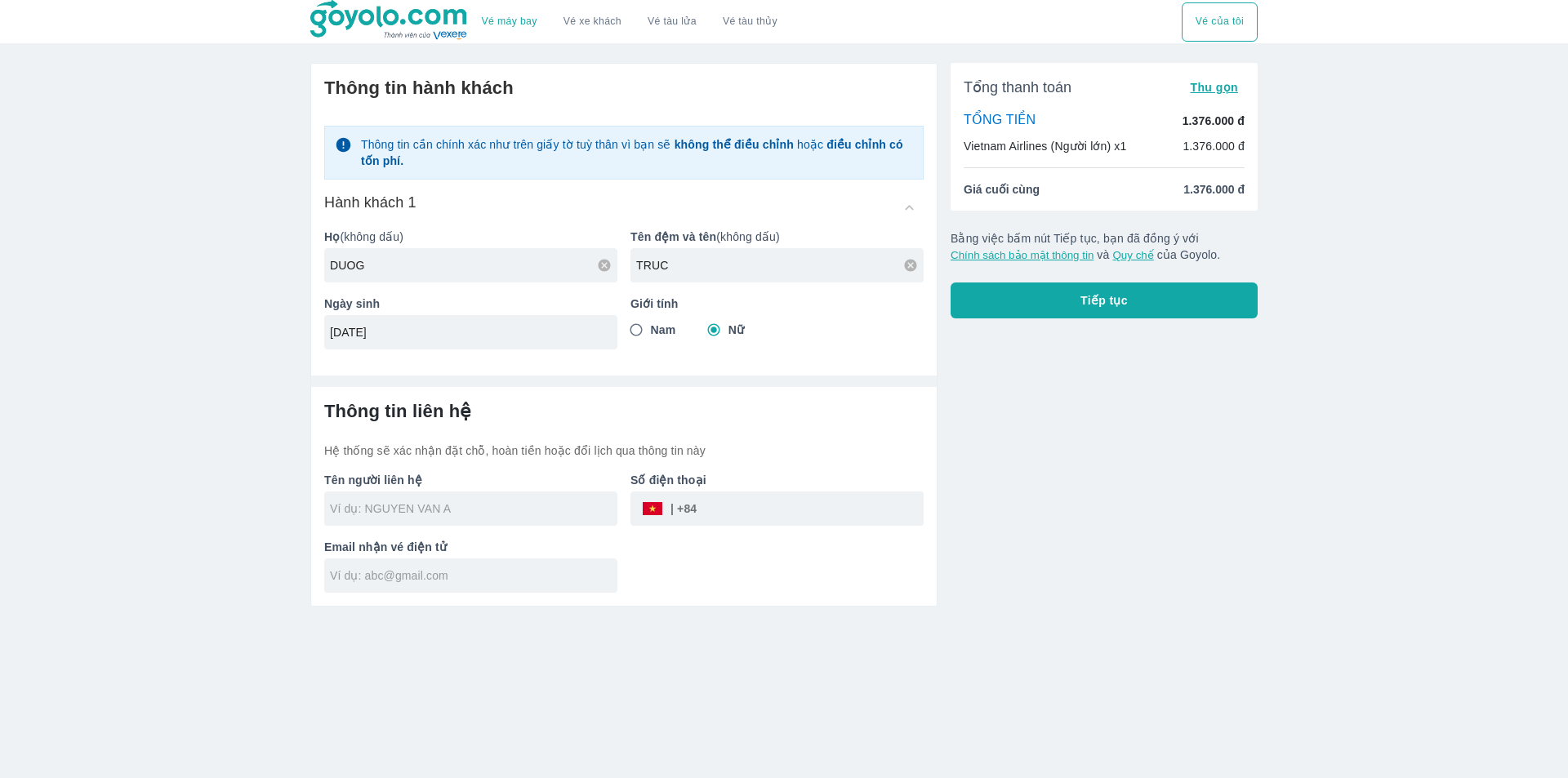
type input "DUOG TRUC"
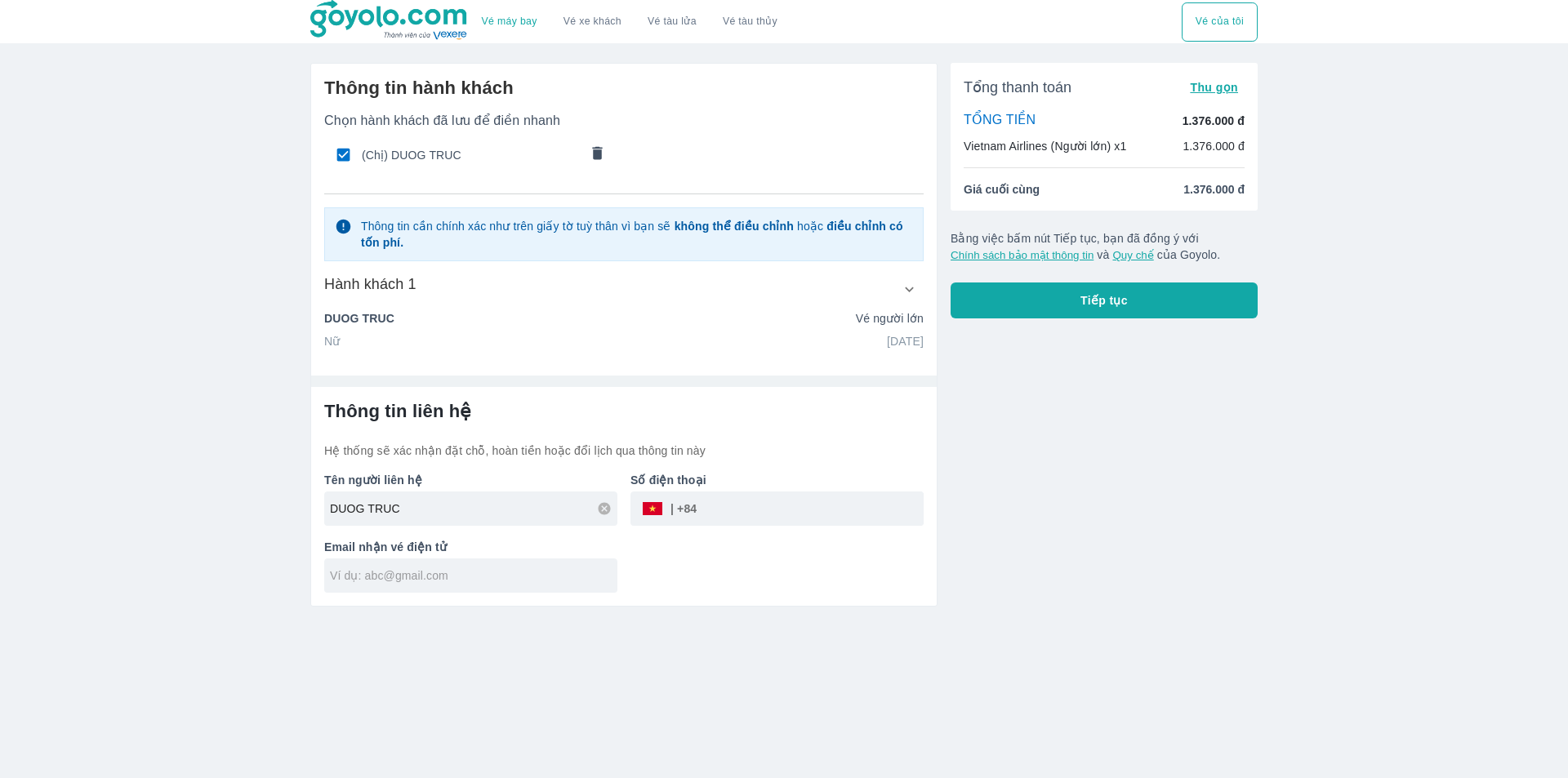
click at [729, 515] on input "tel" at bounding box center [811, 509] width 227 height 39
type input "0330330303"
click at [505, 578] on input "text" at bounding box center [474, 575] width 288 height 16
type input "[EMAIL_ADDRESS][DOMAIN_NAME]"
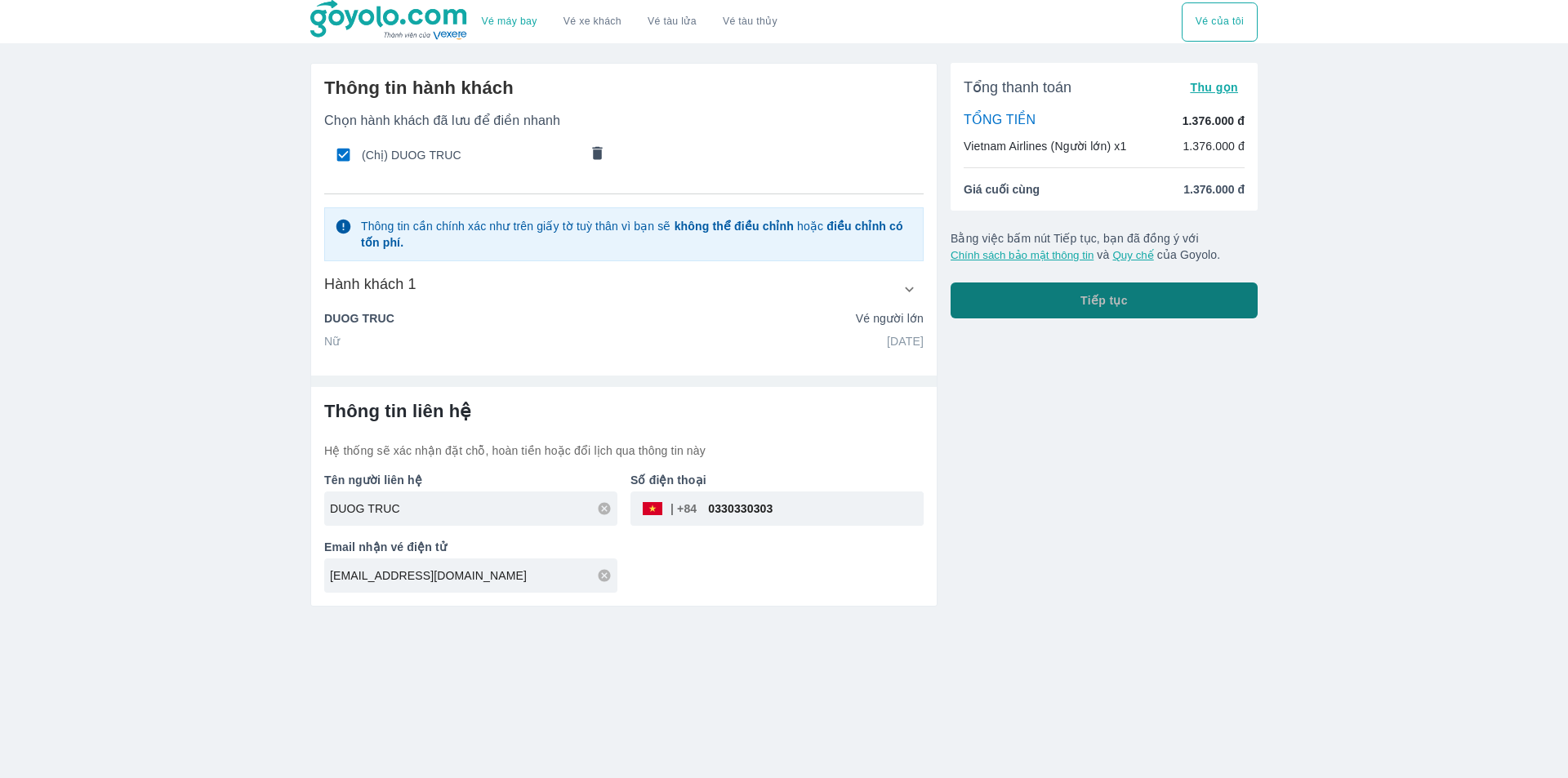
click at [1081, 293] on button "Tiếp tục" at bounding box center [1104, 300] width 307 height 36
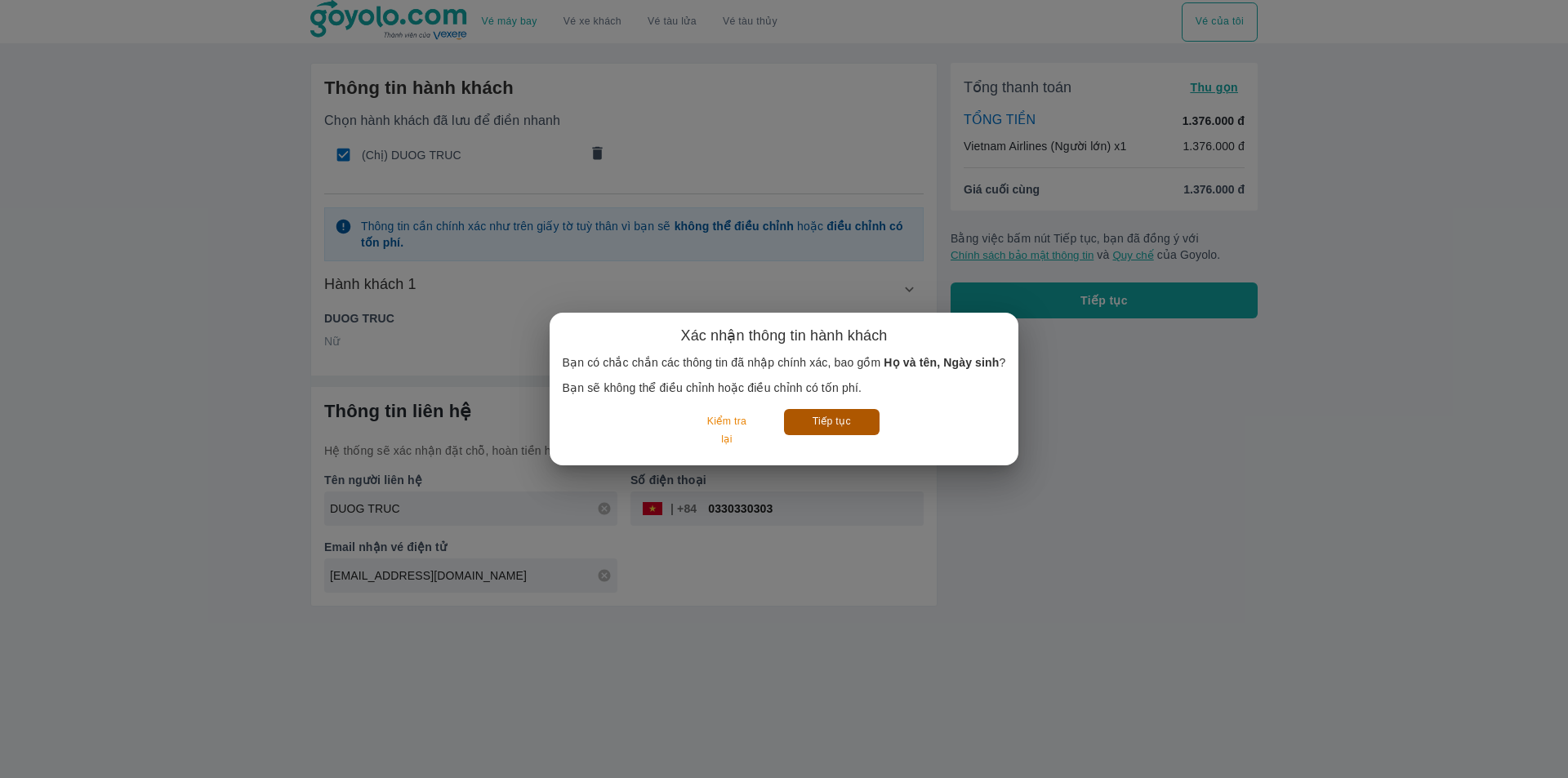
click at [848, 421] on button "Tiếp tục" at bounding box center [832, 422] width 95 height 26
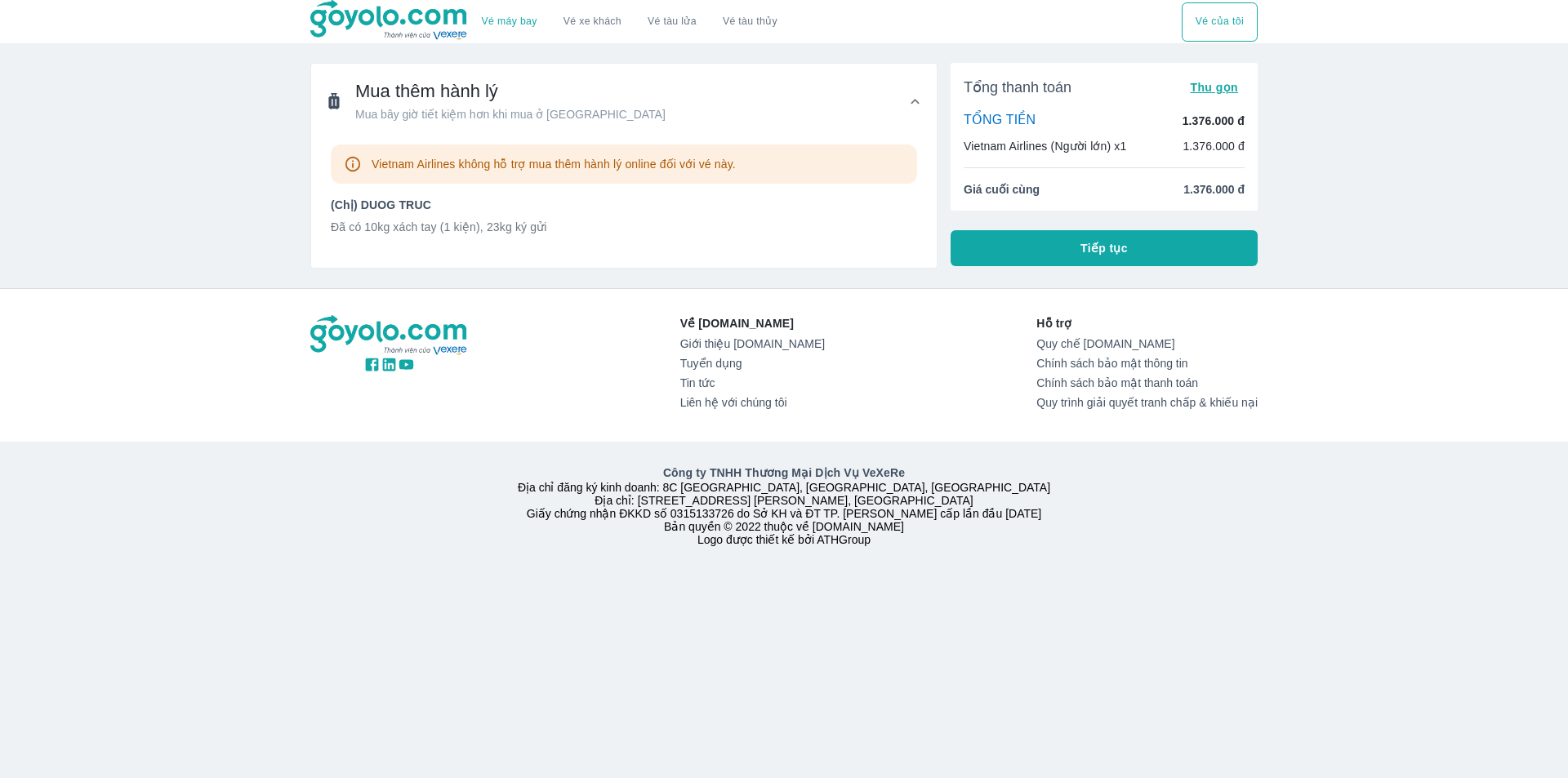
click at [1081, 244] on span "Tiếp tục" at bounding box center [1105, 248] width 48 height 16
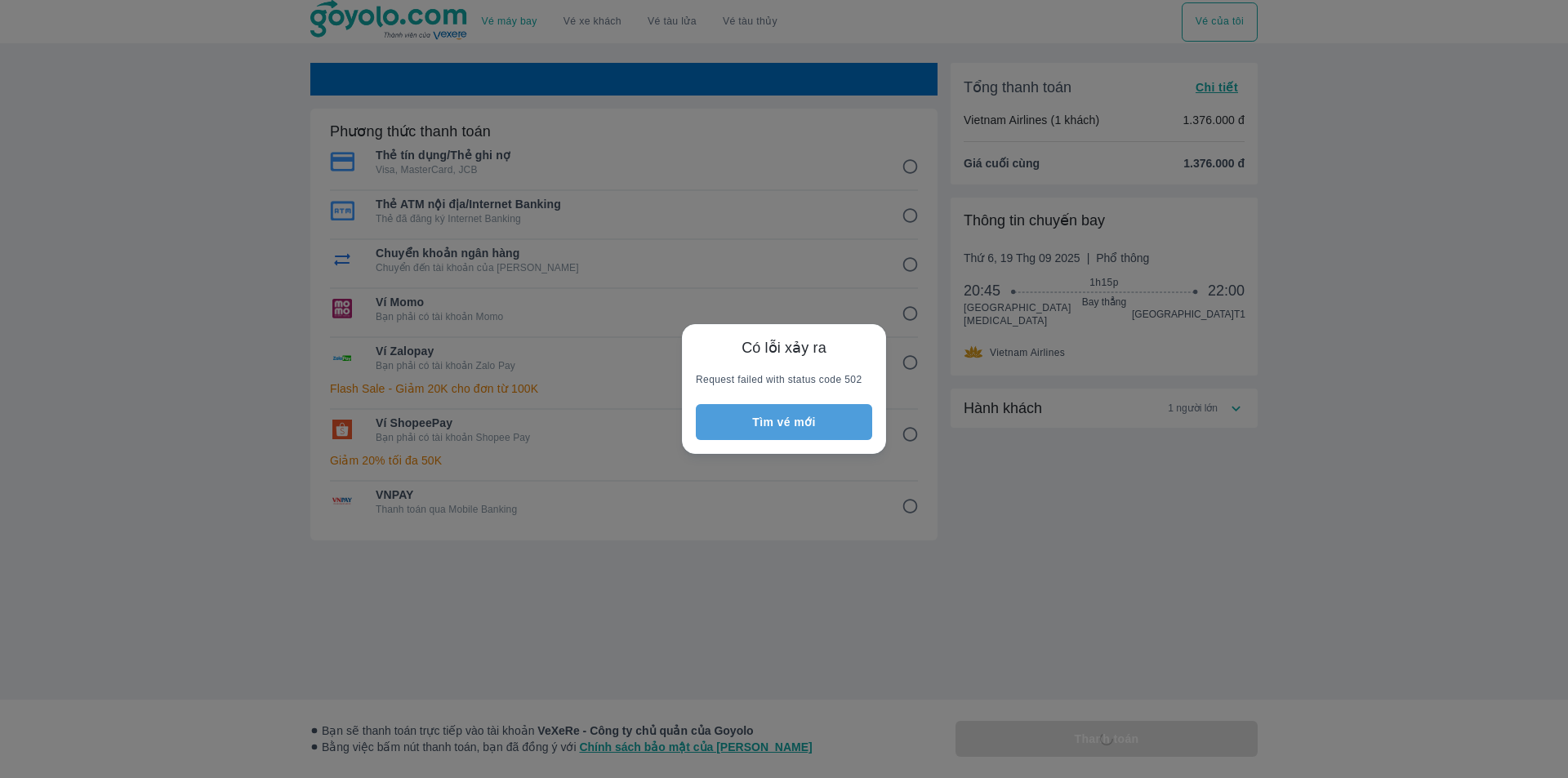
click at [807, 426] on button "Tìm vé mới" at bounding box center [784, 422] width 176 height 36
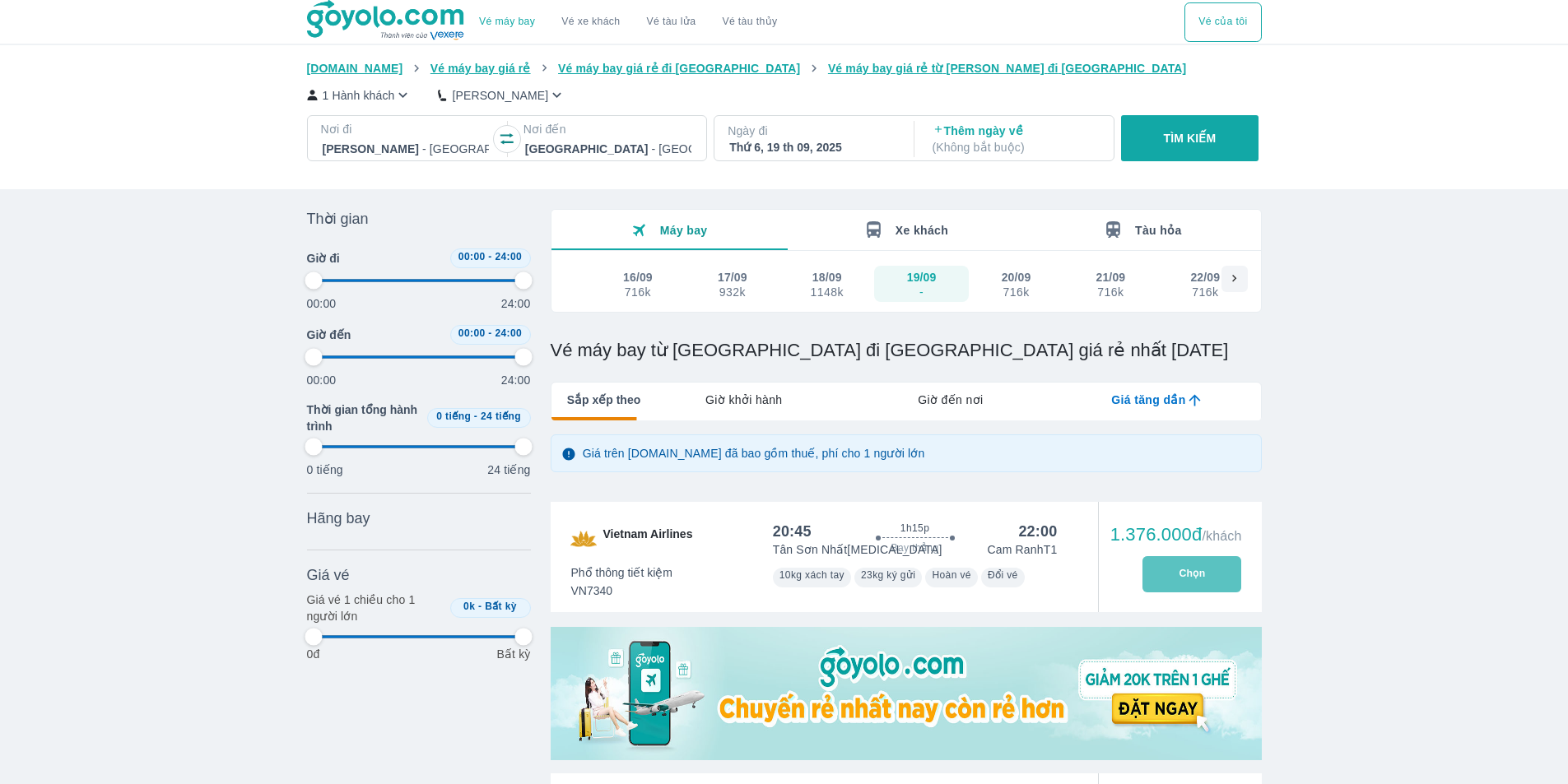
click at [1203, 561] on button "Chọn" at bounding box center [1191, 573] width 99 height 36
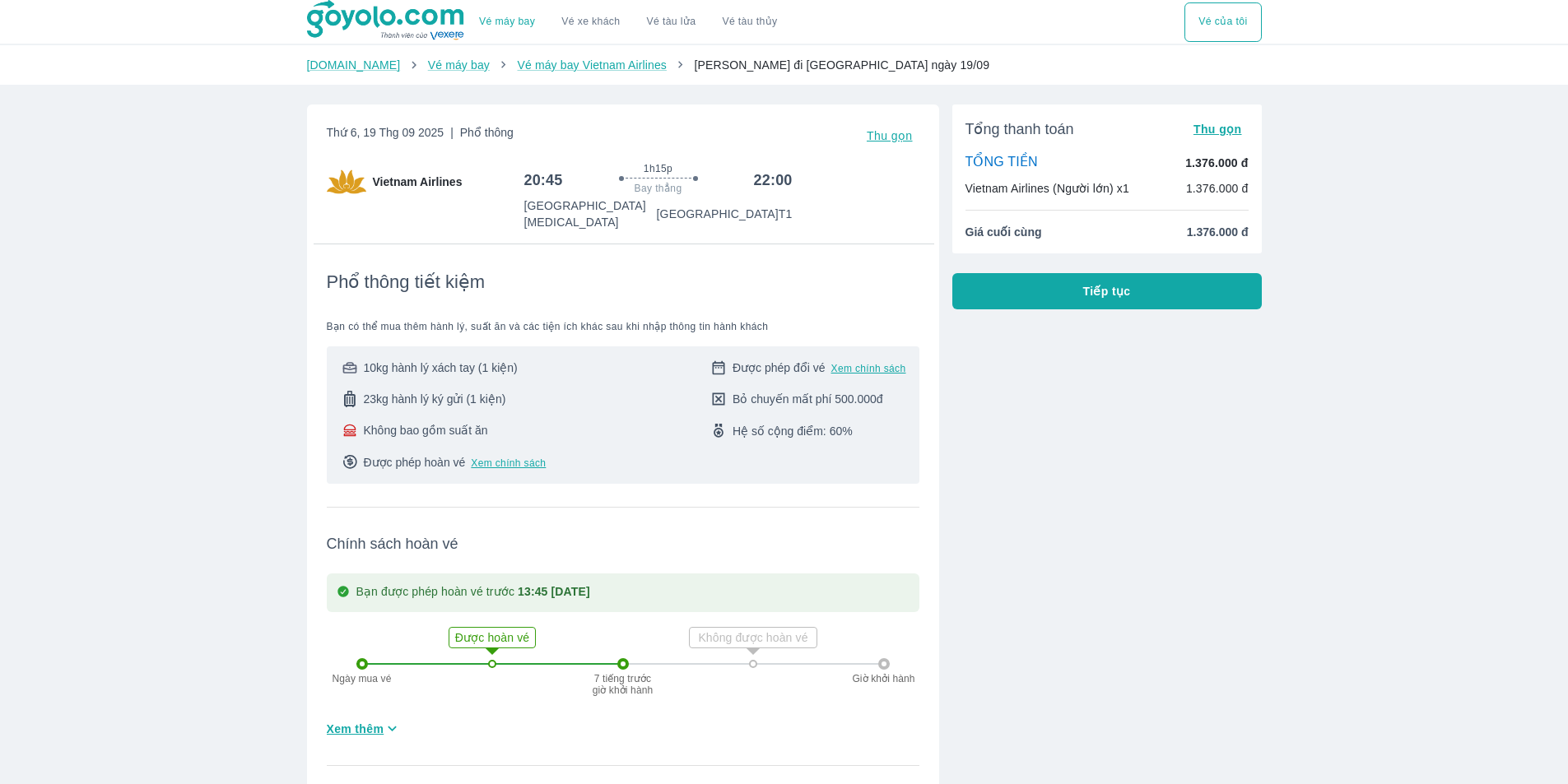
click at [1112, 285] on span "Tiếp tục" at bounding box center [1107, 291] width 48 height 17
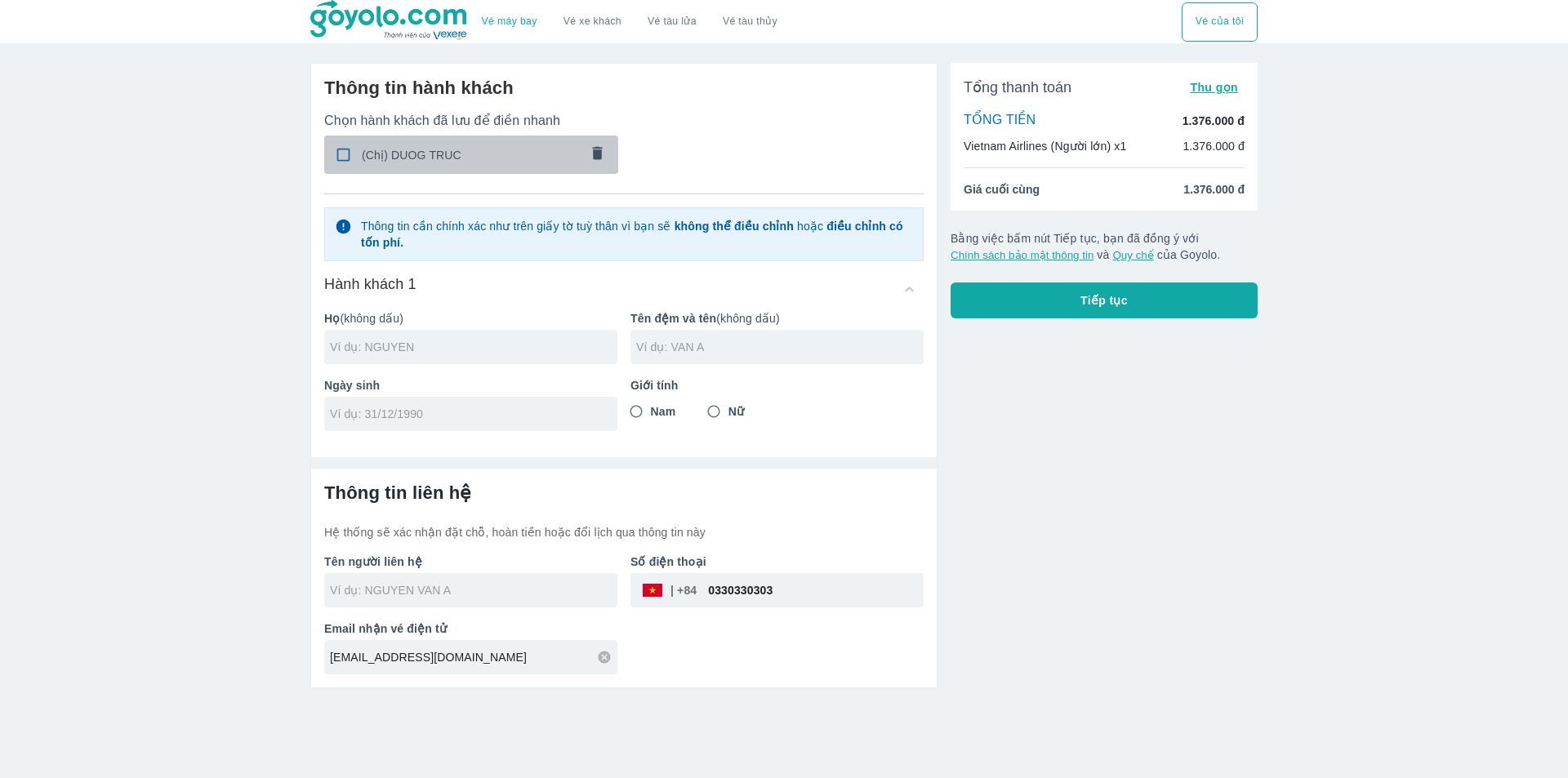
click at [457, 157] on span "(Chị) DUOG TRUC" at bounding box center [470, 155] width 217 height 16
checkbox input "true"
type input "DUOG"
type input "TRUC"
type input "[DATE]"
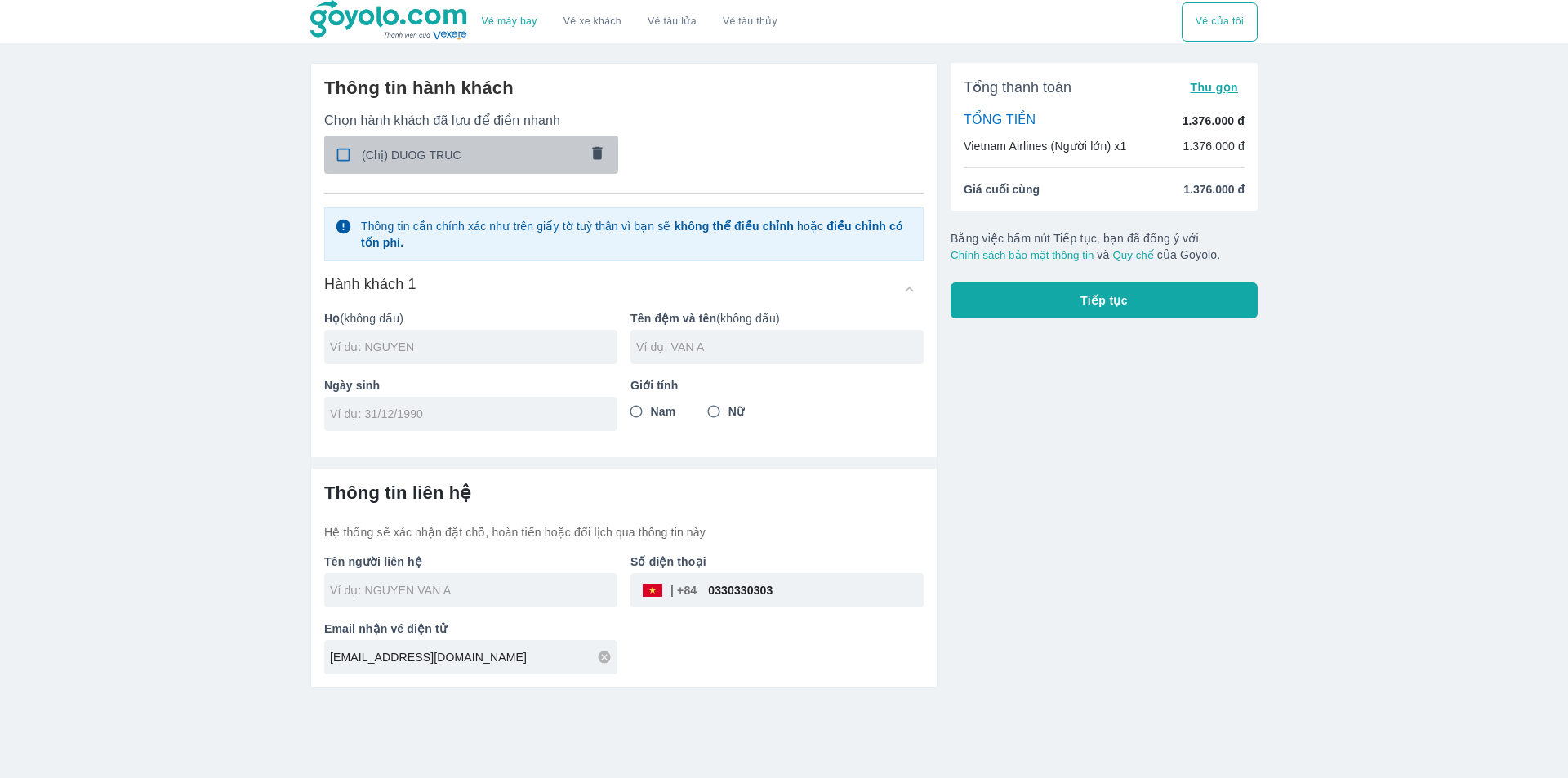
radio input "true"
type input "DUOG TRUC"
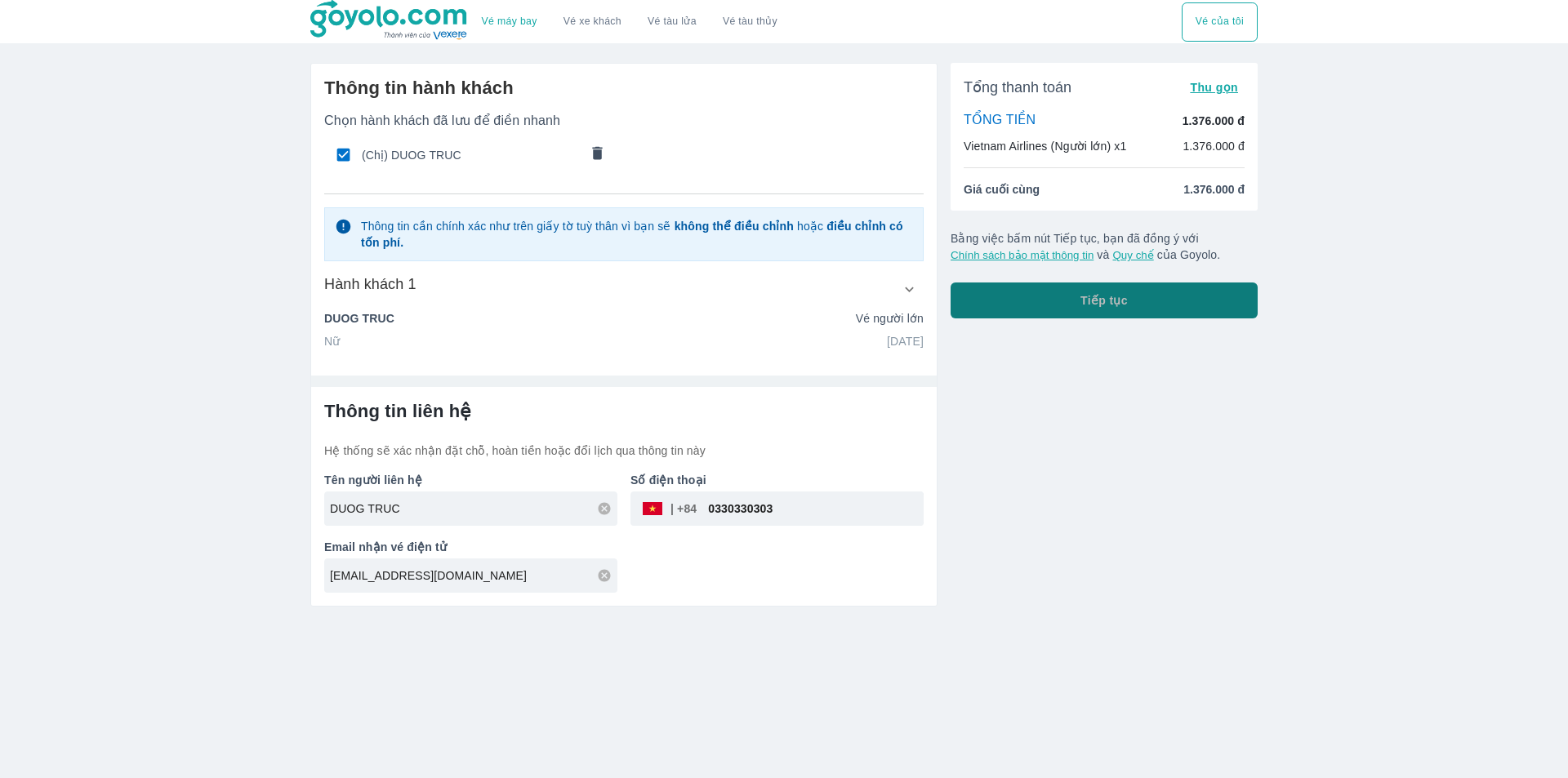
click at [1073, 298] on button "Tiếp tục" at bounding box center [1104, 300] width 307 height 36
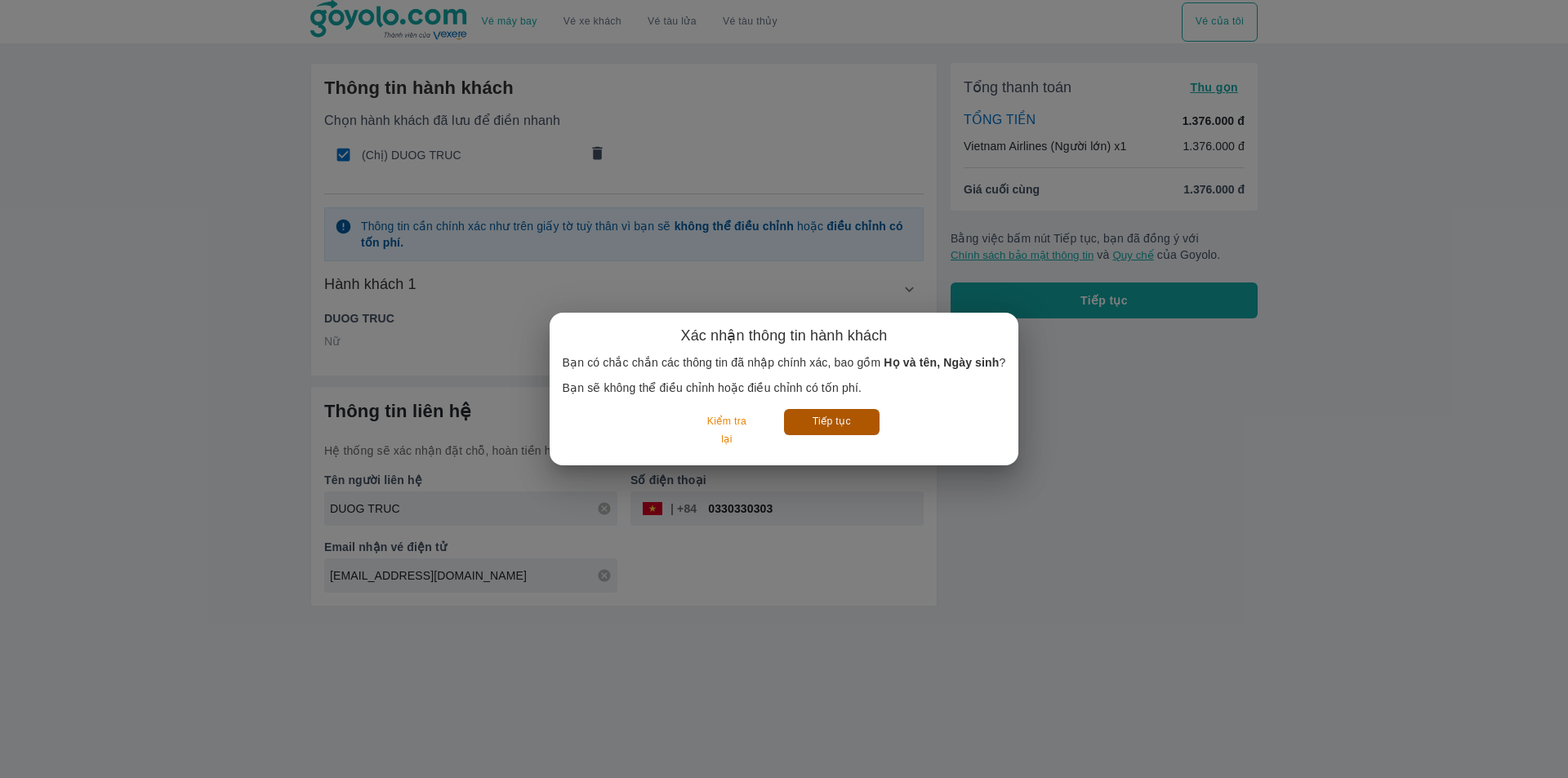
click at [842, 429] on button "Tiếp tục" at bounding box center [832, 422] width 95 height 26
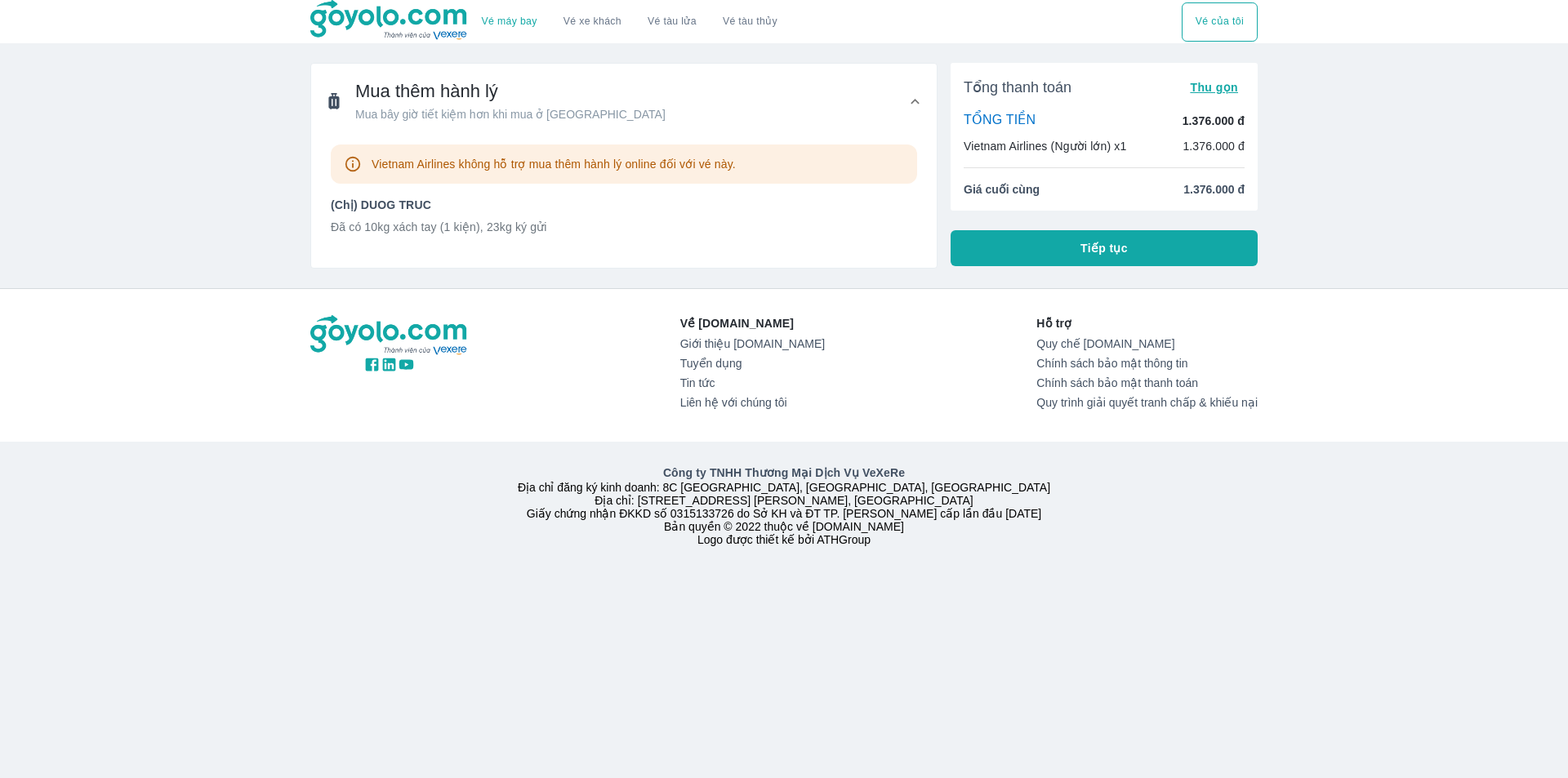
click at [1127, 253] on button "Tiếp tục" at bounding box center [1104, 247] width 307 height 36
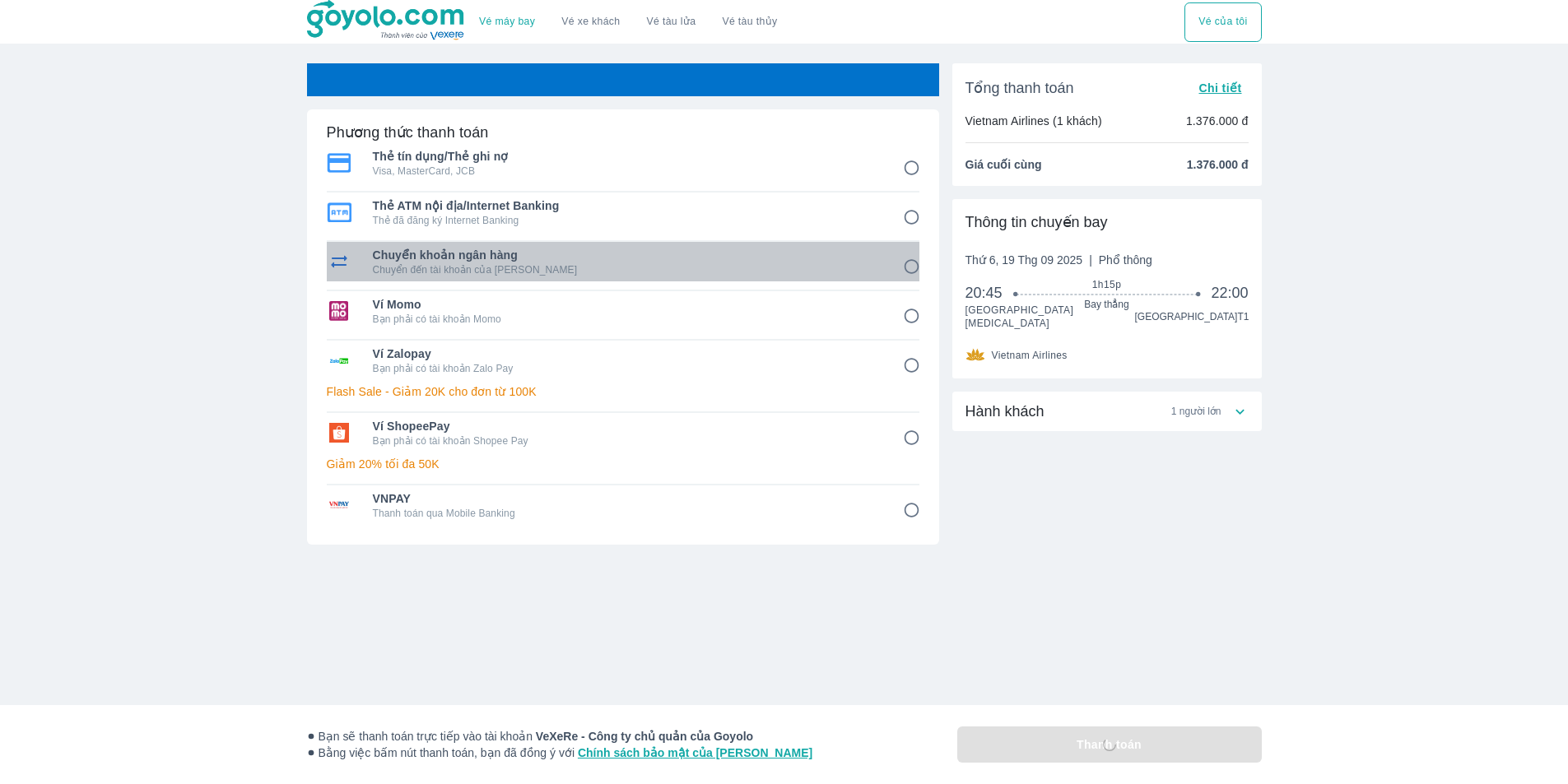
click at [583, 264] on p "Chuyển đến tài khoản của [PERSON_NAME]" at bounding box center [626, 270] width 507 height 13
radio input "true"
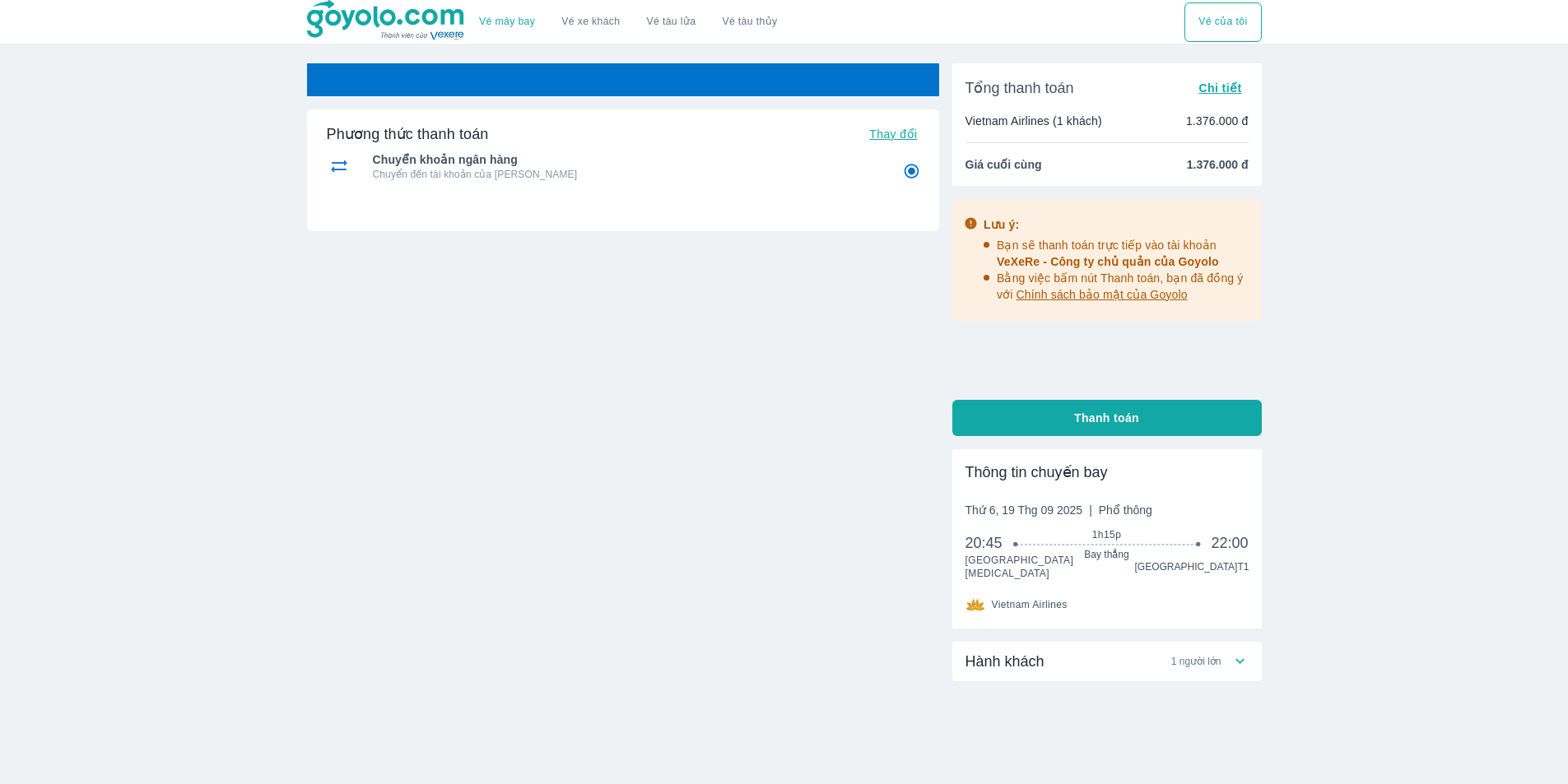
radio input "false"
